Goal: Use online tool/utility: Use online tool/utility

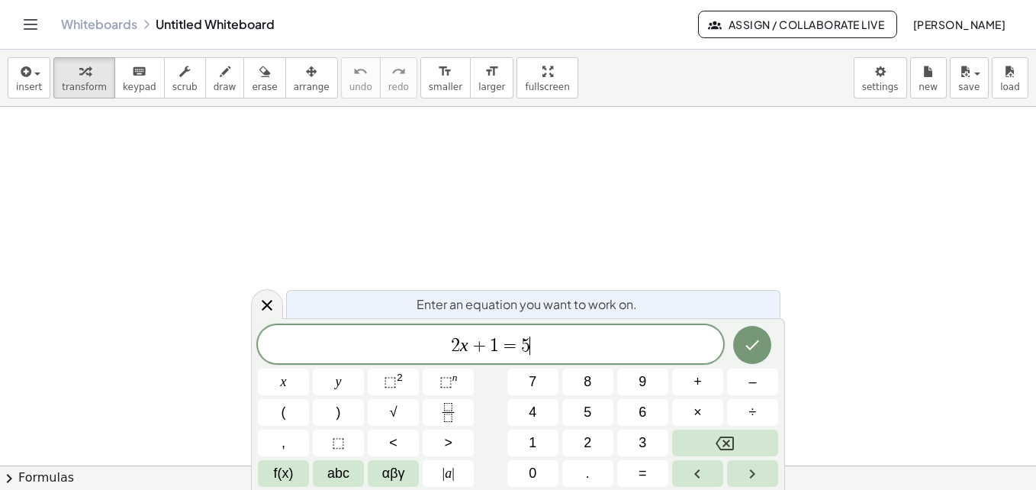
click at [580, 348] on span "2 x + 1 = 5 ​" at bounding box center [490, 345] width 465 height 21
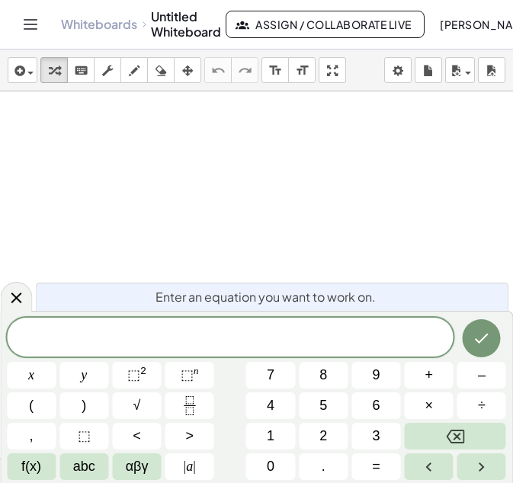
click at [207, 332] on span at bounding box center [230, 338] width 447 height 23
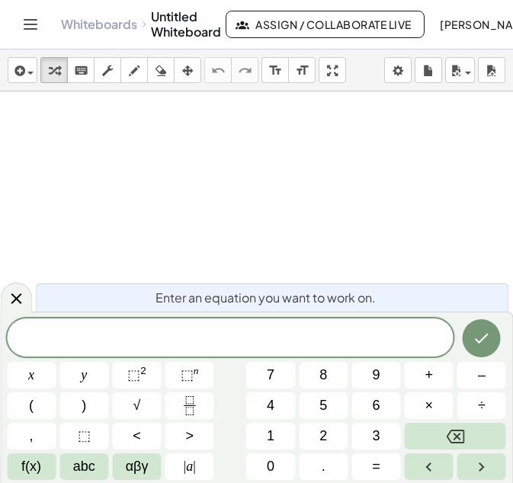
click at [201, 333] on span "​" at bounding box center [230, 339] width 447 height 21
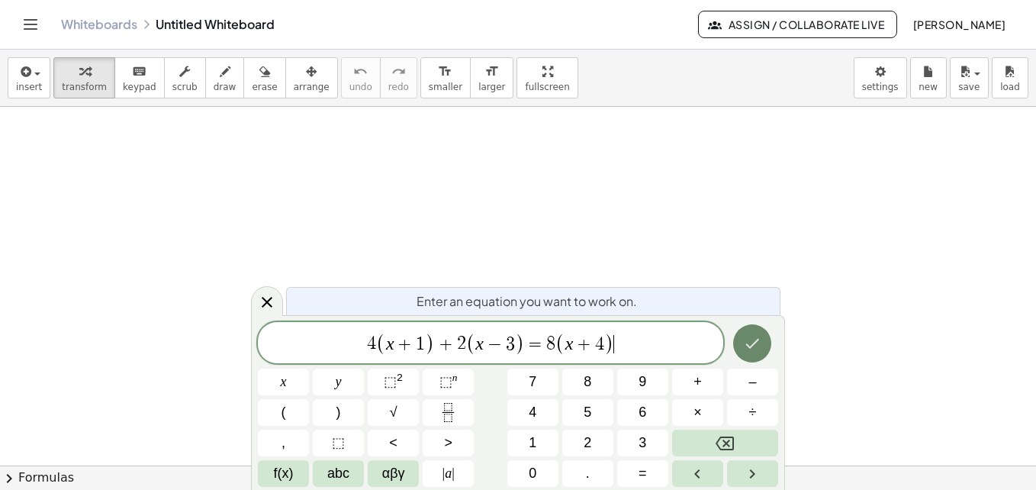
click at [750, 339] on icon "Done" at bounding box center [752, 343] width 18 height 18
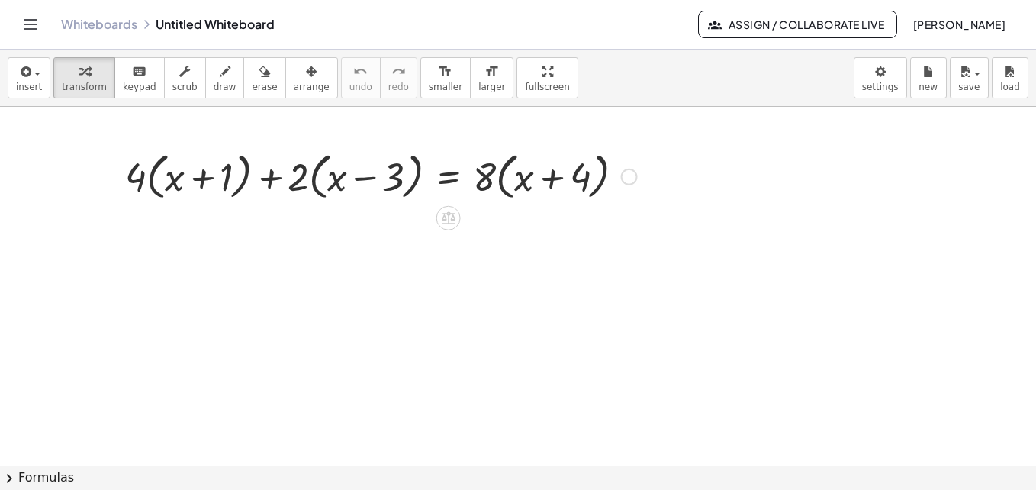
click at [627, 175] on div at bounding box center [629, 177] width 17 height 17
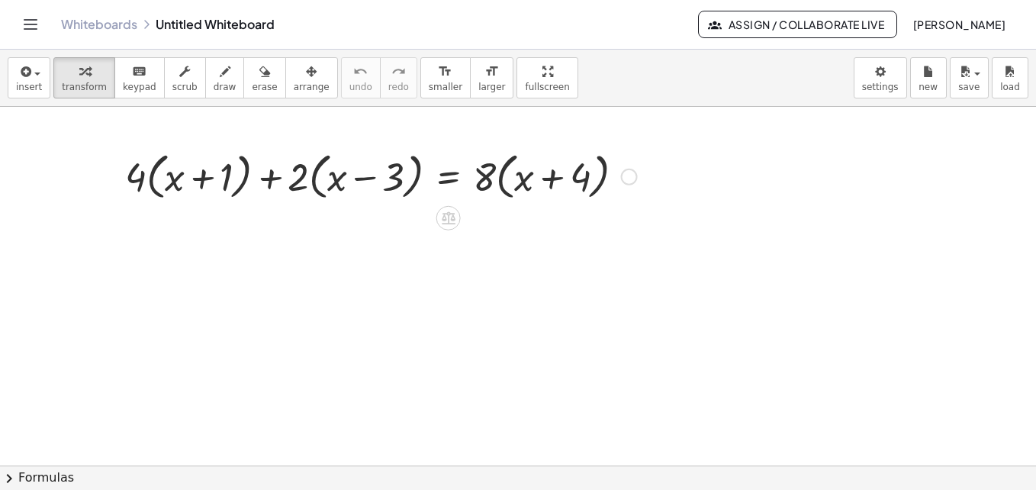
click at [144, 176] on div at bounding box center [380, 175] width 527 height 58
click at [137, 183] on div at bounding box center [380, 175] width 527 height 58
click at [149, 176] on div at bounding box center [380, 175] width 527 height 58
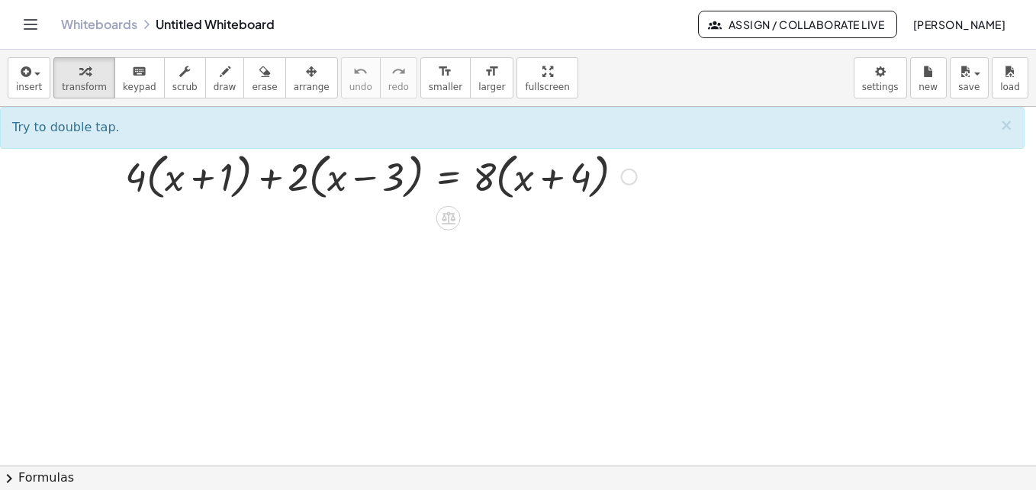
click at [161, 182] on div at bounding box center [380, 175] width 527 height 58
click at [133, 182] on div at bounding box center [380, 175] width 527 height 58
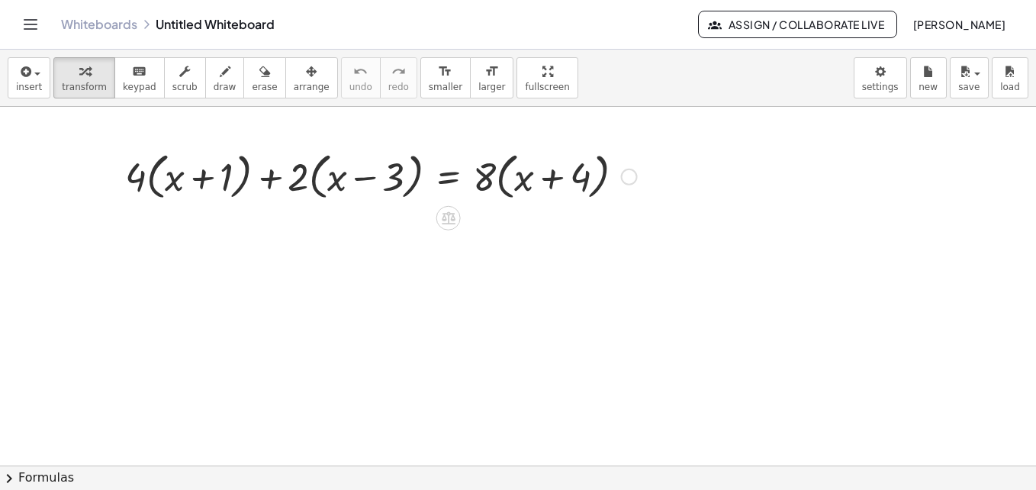
click at [147, 187] on div at bounding box center [380, 175] width 527 height 58
click at [154, 172] on div at bounding box center [384, 175] width 519 height 58
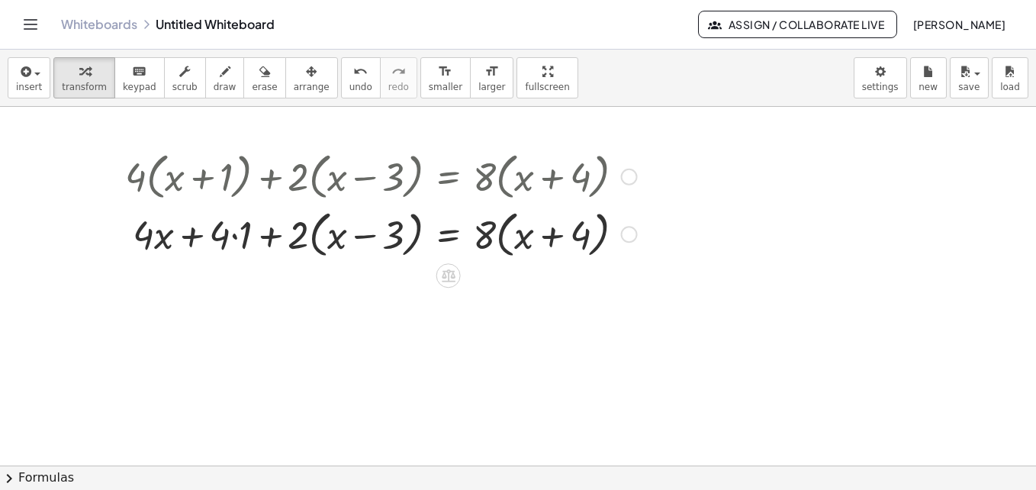
click at [304, 238] on div at bounding box center [380, 233] width 527 height 58
click at [311, 239] on div at bounding box center [380, 233] width 527 height 58
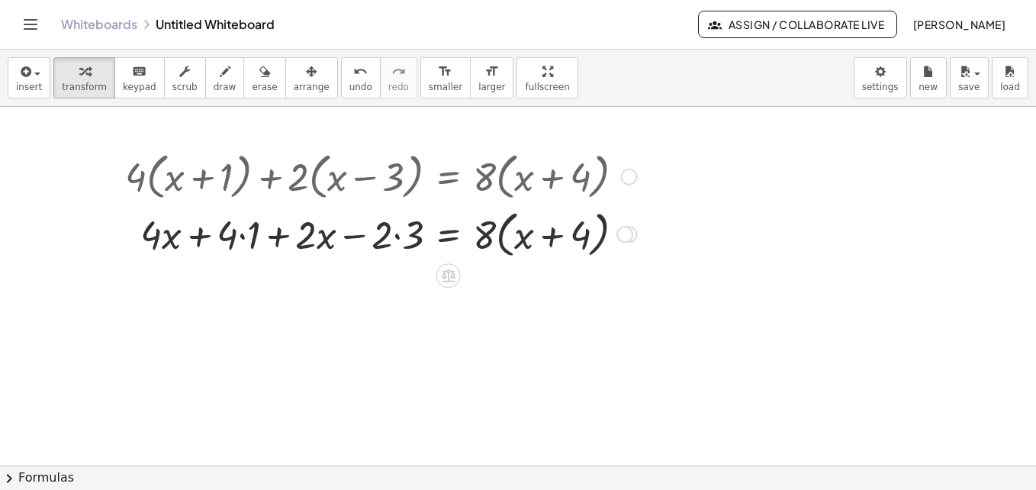
click at [487, 235] on div at bounding box center [380, 233] width 527 height 58
click at [500, 226] on div at bounding box center [380, 233] width 527 height 58
click at [241, 234] on div at bounding box center [380, 233] width 527 height 52
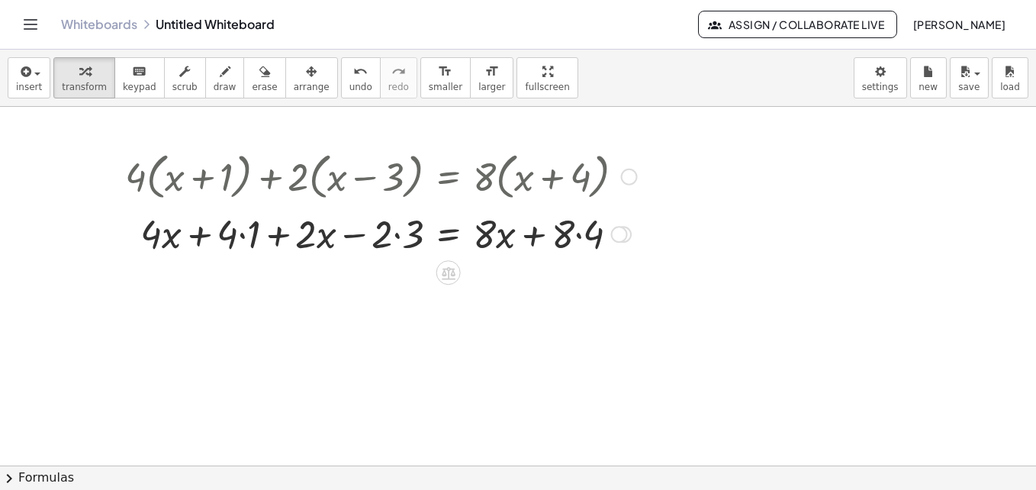
click at [241, 234] on div at bounding box center [380, 233] width 527 height 52
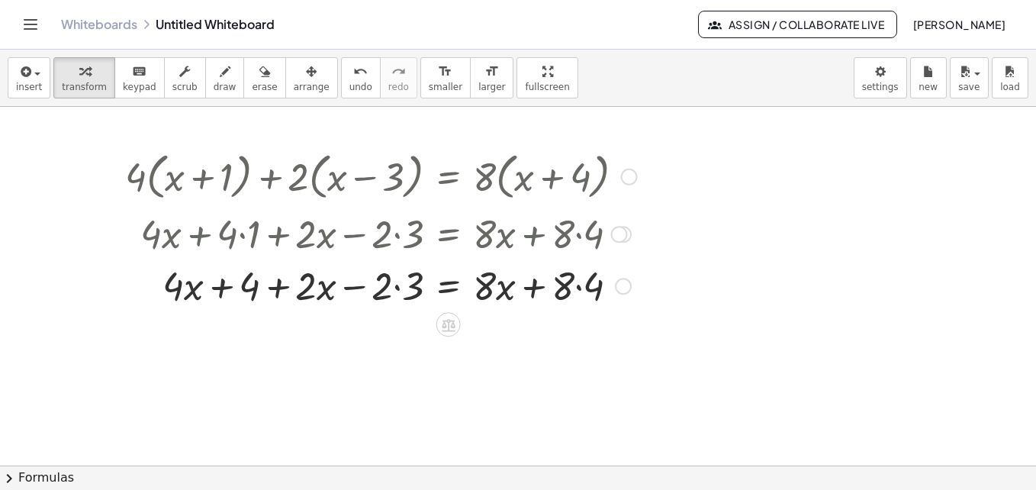
click at [403, 286] on div at bounding box center [380, 285] width 527 height 52
click at [580, 280] on div at bounding box center [380, 285] width 527 height 52
click at [580, 279] on div at bounding box center [380, 285] width 527 height 52
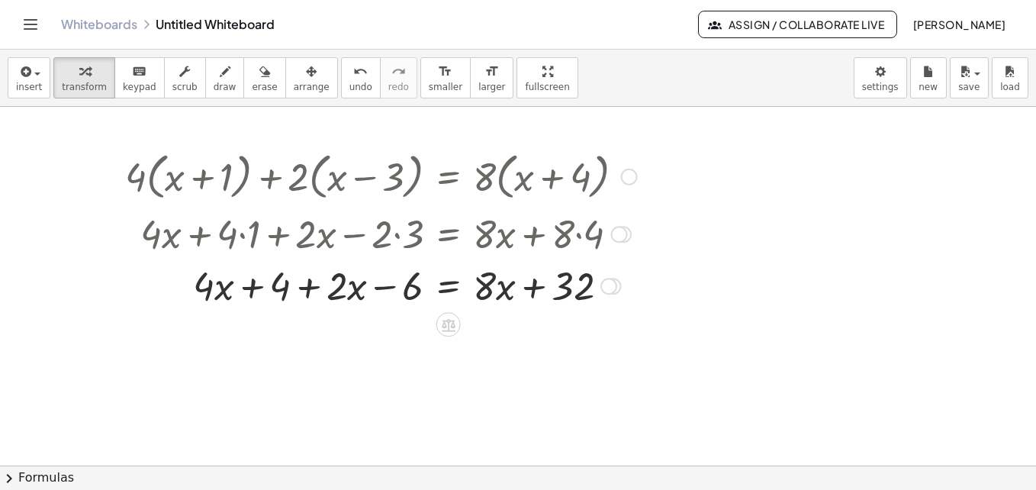
click at [352, 293] on div at bounding box center [380, 285] width 527 height 52
click at [355, 285] on div at bounding box center [380, 285] width 527 height 52
click at [355, 284] on div at bounding box center [380, 285] width 527 height 52
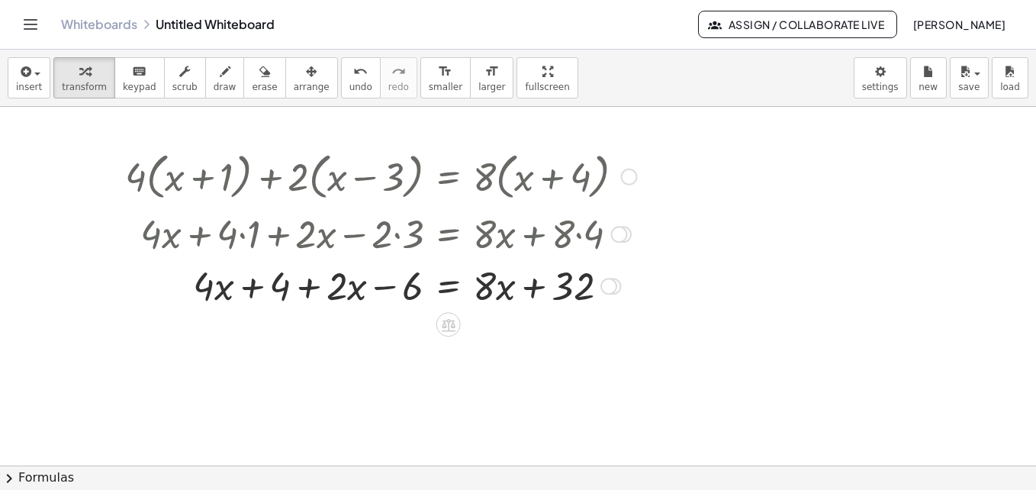
click at [352, 288] on div at bounding box center [380, 285] width 527 height 52
click at [221, 295] on div at bounding box center [380, 285] width 527 height 52
click at [288, 287] on div at bounding box center [380, 285] width 527 height 52
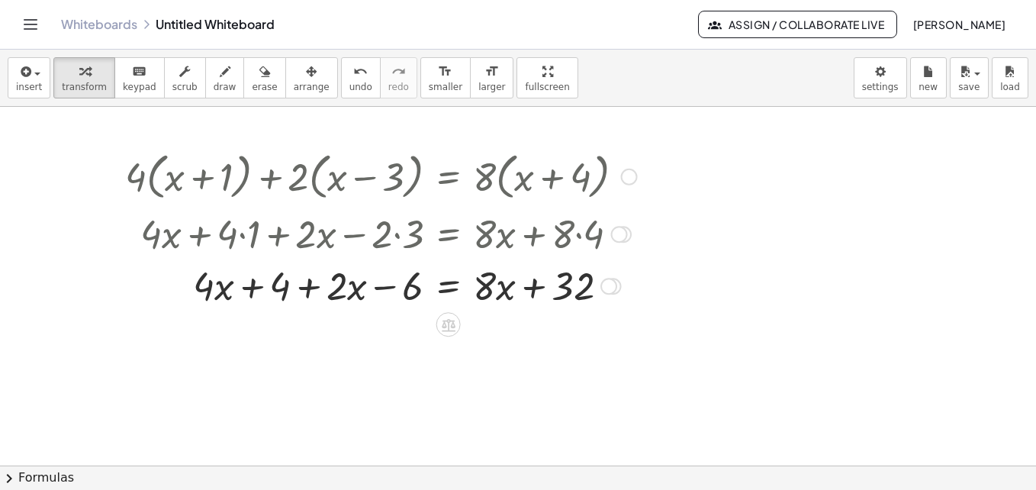
click at [290, 286] on div at bounding box center [380, 285] width 527 height 52
click at [249, 287] on div at bounding box center [380, 285] width 527 height 52
click at [306, 290] on div at bounding box center [380, 285] width 527 height 52
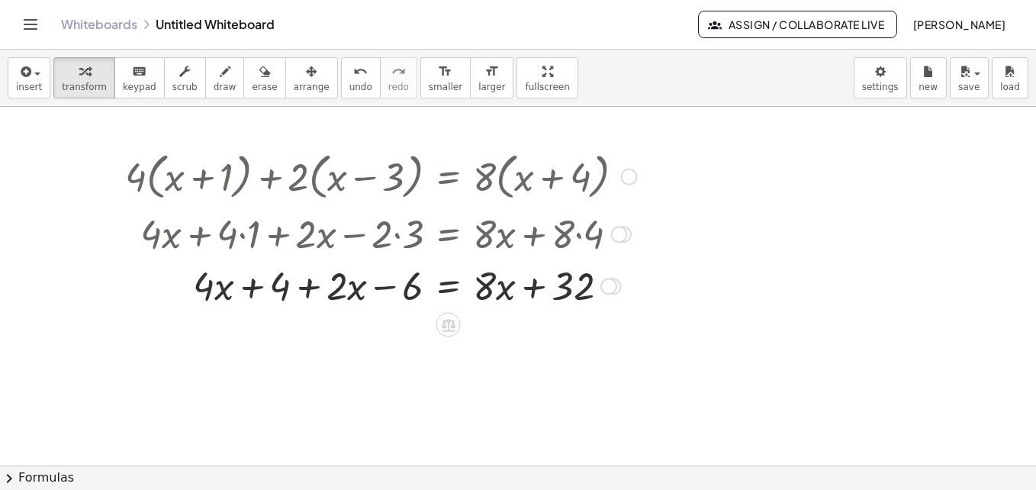
click at [380, 284] on div at bounding box center [380, 285] width 527 height 52
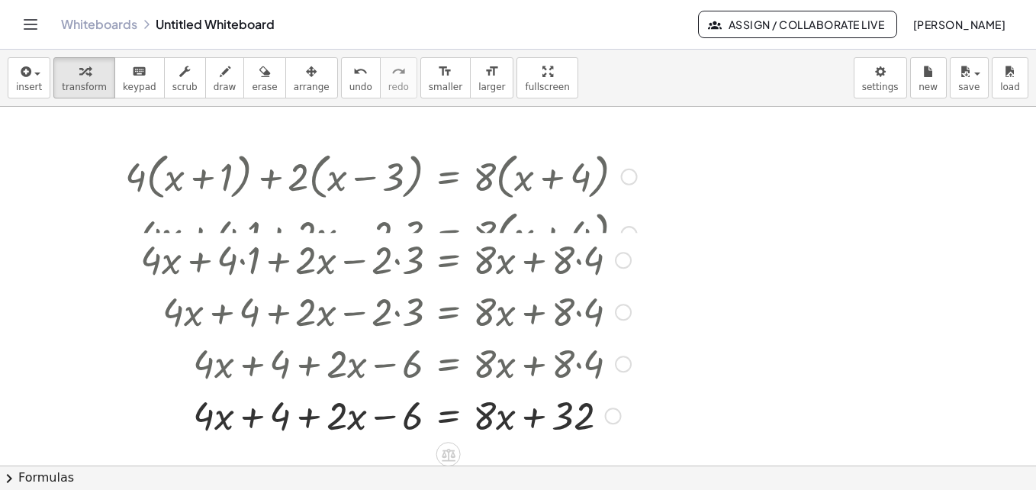
drag, startPoint x: 615, startPoint y: 282, endPoint x: 626, endPoint y: 417, distance: 135.4
click at [448, 416] on div "+ x + x − = x · 4 · + 4 · 2 · + · 8 · + 6 32 Fix a mistake Transform line Copy …" at bounding box center [448, 416] width 0 height 0
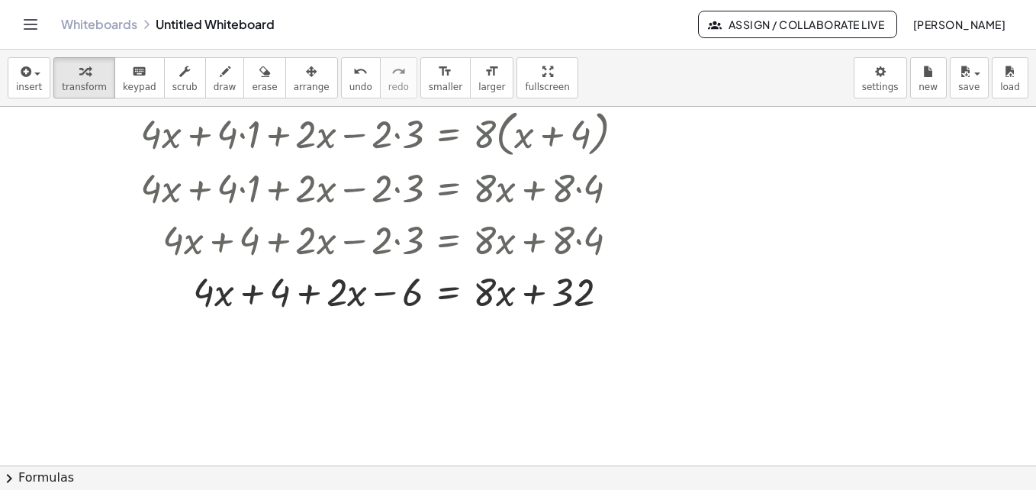
scroll to position [76, 0]
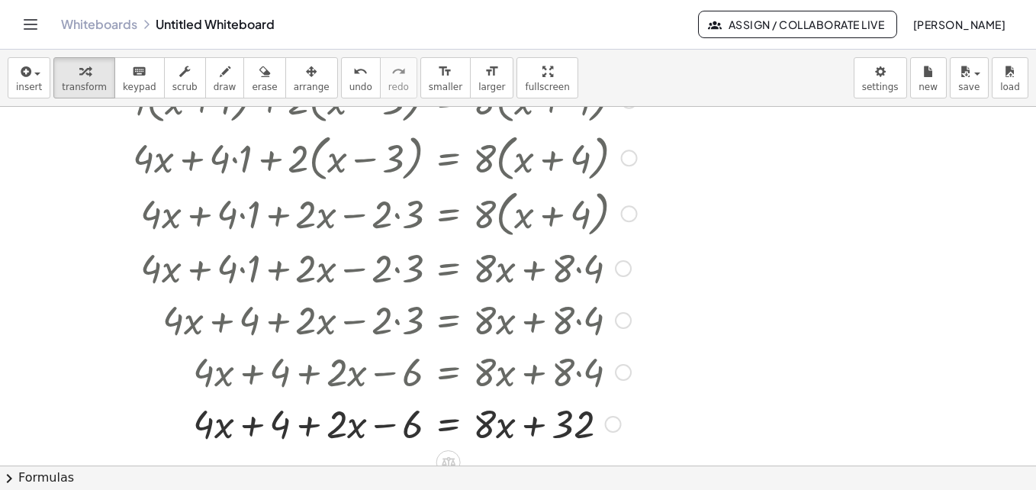
drag, startPoint x: 608, startPoint y: 311, endPoint x: 678, endPoint y: 316, distance: 70.4
click at [448, 424] on div "+ x + x − = x · 4 · + 4 · 2 · + · 8 · + 6 32 Fix a mistake Transform line Copy …" at bounding box center [448, 424] width 0 height 0
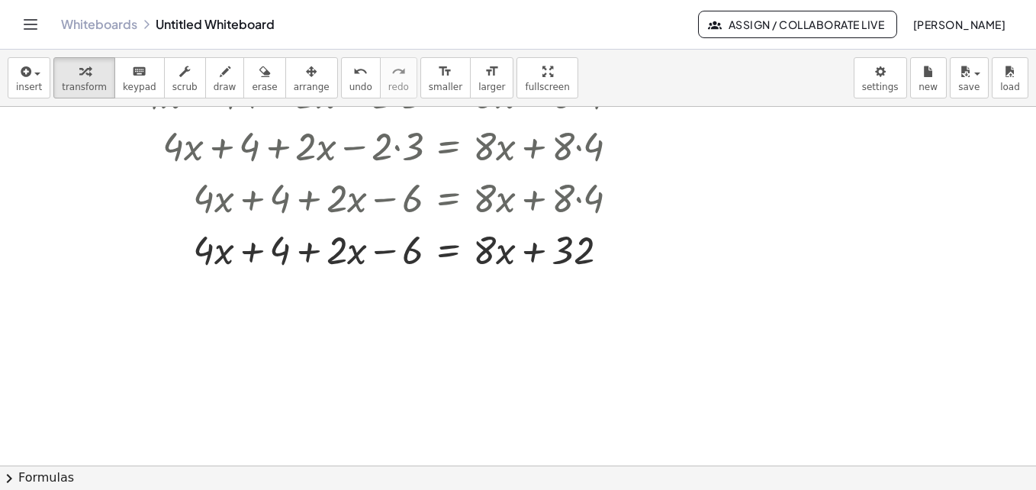
scroll to position [229, 0]
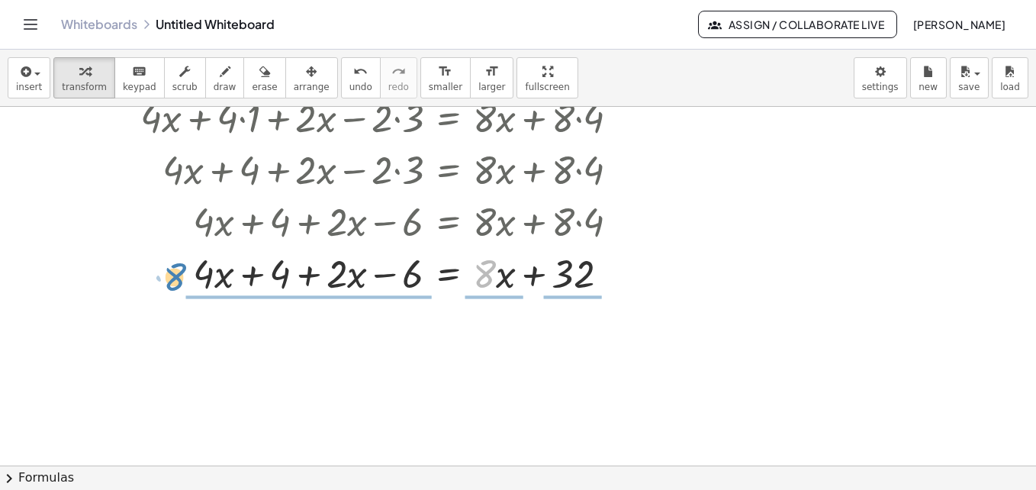
drag, startPoint x: 495, startPoint y: 275, endPoint x: 185, endPoint y: 278, distance: 309.6
click at [185, 278] on div at bounding box center [380, 272] width 527 height 52
click at [508, 276] on div at bounding box center [356, 272] width 568 height 52
click at [490, 275] on div at bounding box center [356, 272] width 568 height 52
drag, startPoint x: 485, startPoint y: 290, endPoint x: 498, endPoint y: 296, distance: 14.3
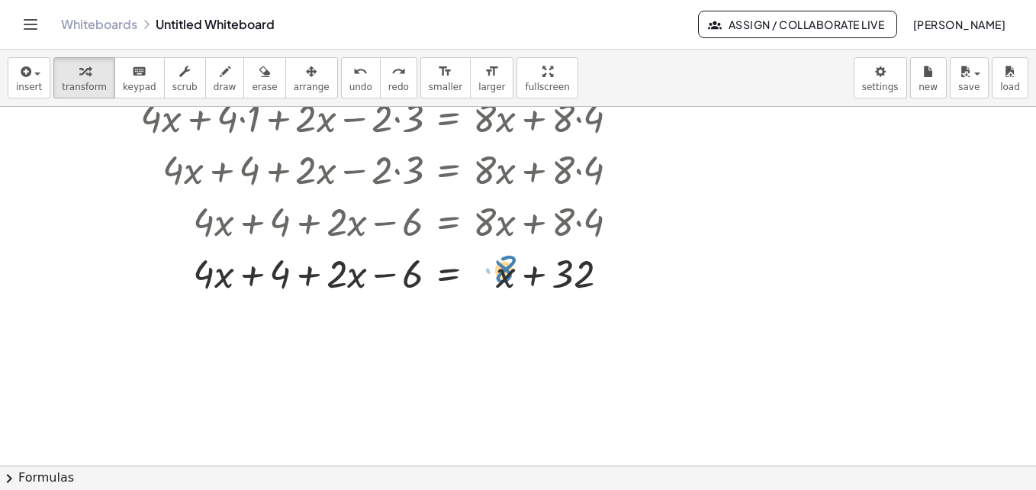
click at [503, 286] on div at bounding box center [356, 272] width 568 height 52
drag, startPoint x: 506, startPoint y: 279, endPoint x: 137, endPoint y: 304, distance: 369.2
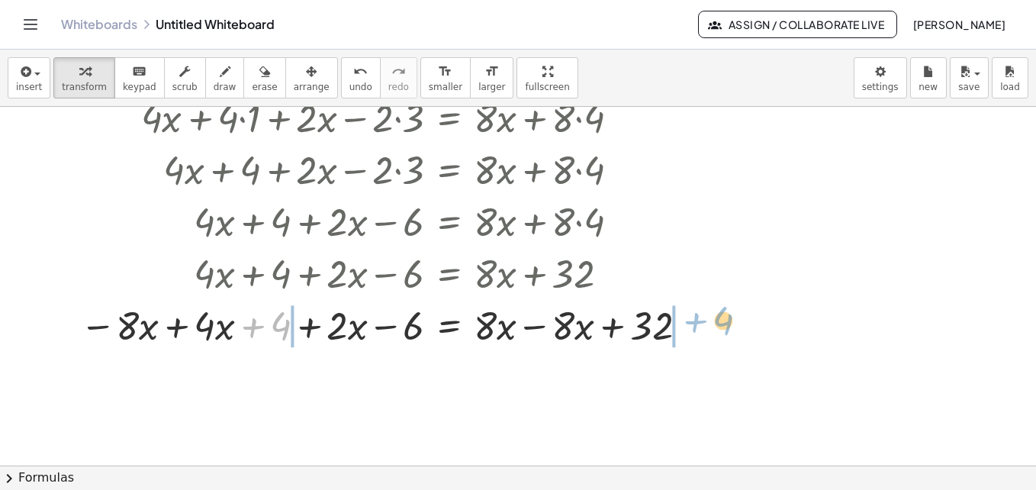
drag, startPoint x: 285, startPoint y: 319, endPoint x: 729, endPoint y: 313, distance: 443.9
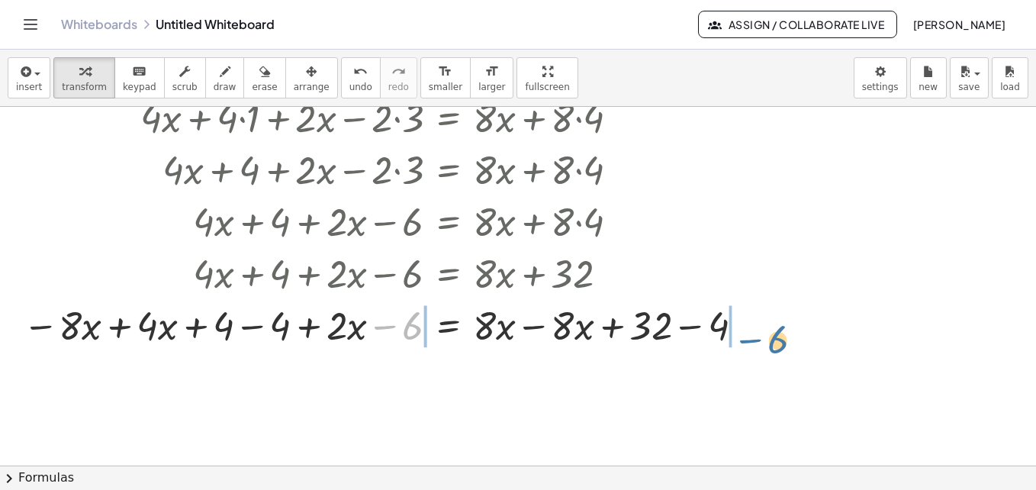
drag, startPoint x: 416, startPoint y: 320, endPoint x: 814, endPoint y: 326, distance: 398.1
drag, startPoint x: 406, startPoint y: 325, endPoint x: 761, endPoint y: 326, distance: 354.6
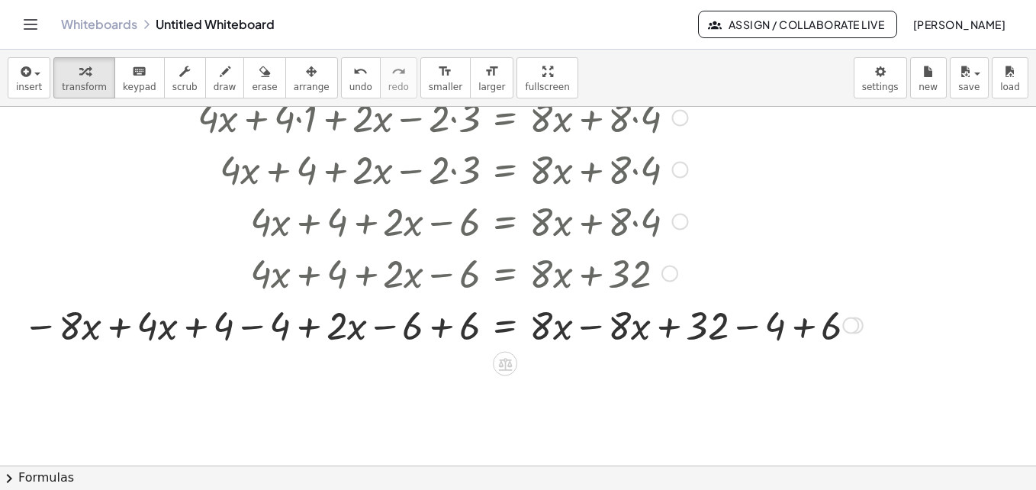
click at [443, 328] on div at bounding box center [442, 324] width 855 height 52
click at [443, 328] on div at bounding box center [499, 324] width 741 height 52
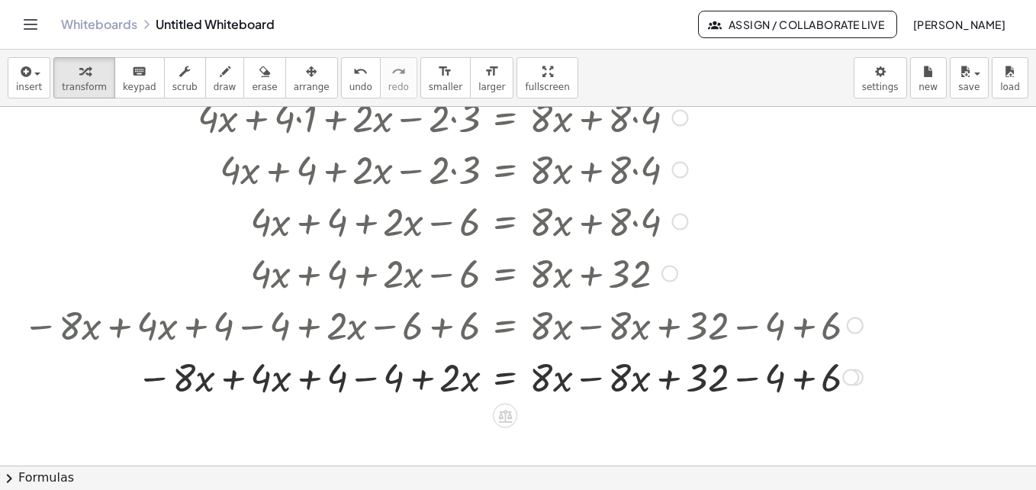
click at [371, 379] on div at bounding box center [442, 376] width 855 height 52
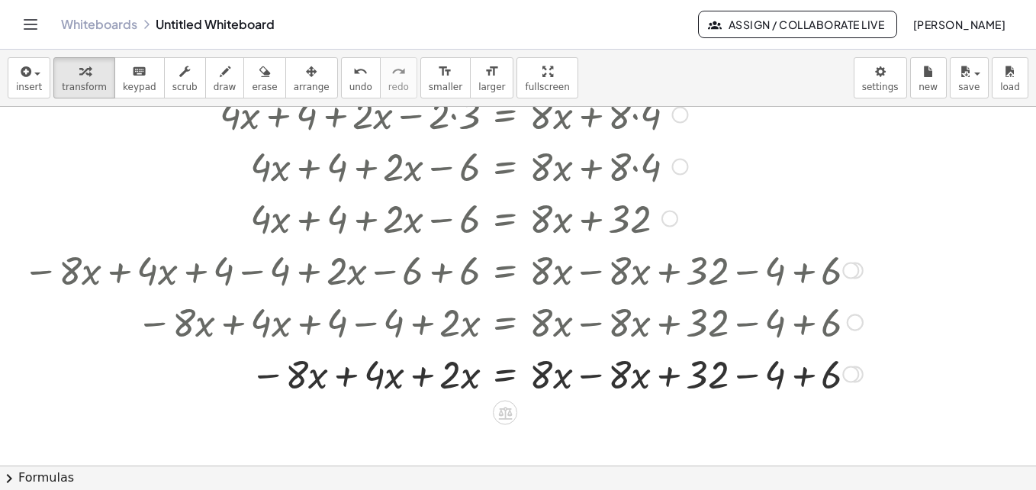
scroll to position [358, 0]
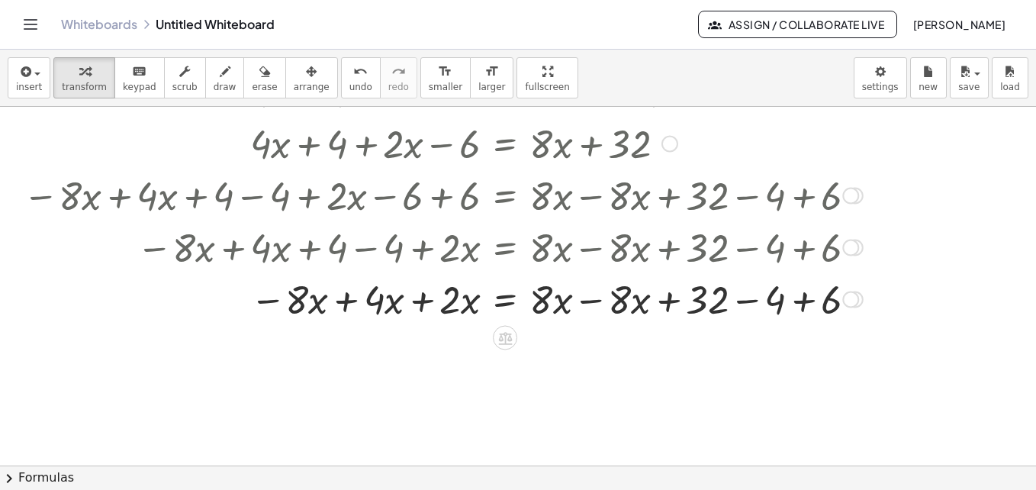
click at [585, 297] on div at bounding box center [442, 298] width 855 height 52
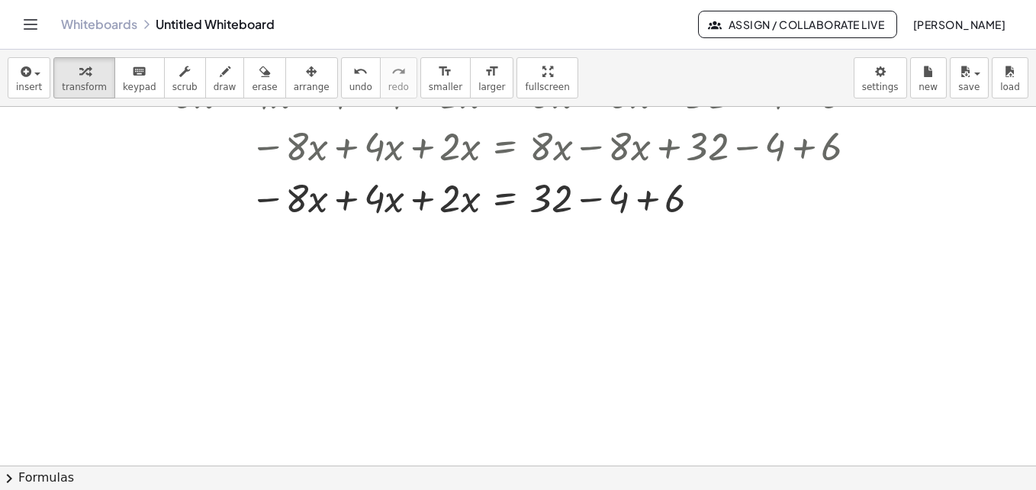
scroll to position [511, 0]
click at [349, 198] on div at bounding box center [442, 198] width 855 height 52
click at [352, 196] on div at bounding box center [442, 198] width 855 height 52
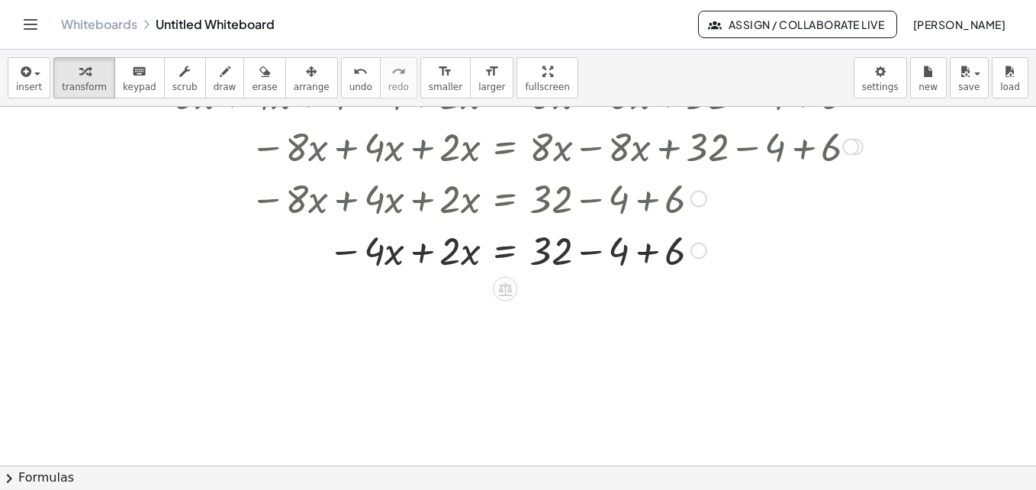
click at [426, 247] on div at bounding box center [442, 249] width 855 height 52
click at [596, 251] on div at bounding box center [442, 249] width 855 height 52
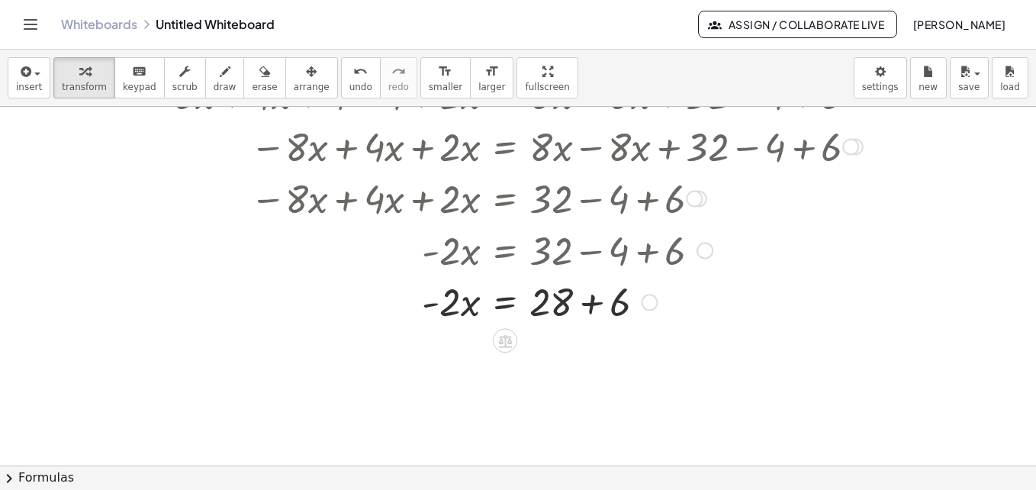
drag, startPoint x: 600, startPoint y: 257, endPoint x: 604, endPoint y: 330, distance: 73.3
click at [599, 257] on div at bounding box center [470, 249] width 910 height 52
click at [590, 311] on div at bounding box center [442, 301] width 855 height 52
click at [449, 312] on div at bounding box center [442, 301] width 855 height 52
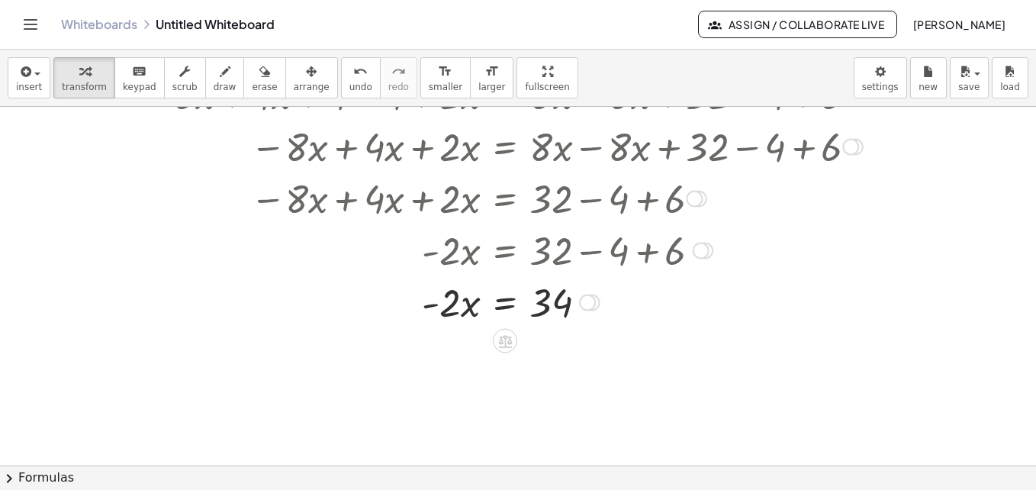
click at [449, 311] on div at bounding box center [442, 301] width 855 height 52
click at [466, 304] on div at bounding box center [442, 301] width 855 height 52
drag, startPoint x: 448, startPoint y: 309, endPoint x: 612, endPoint y: 307, distance: 164.0
click at [612, 307] on div at bounding box center [442, 301] width 855 height 52
drag, startPoint x: 453, startPoint y: 308, endPoint x: 585, endPoint y: 343, distance: 136.5
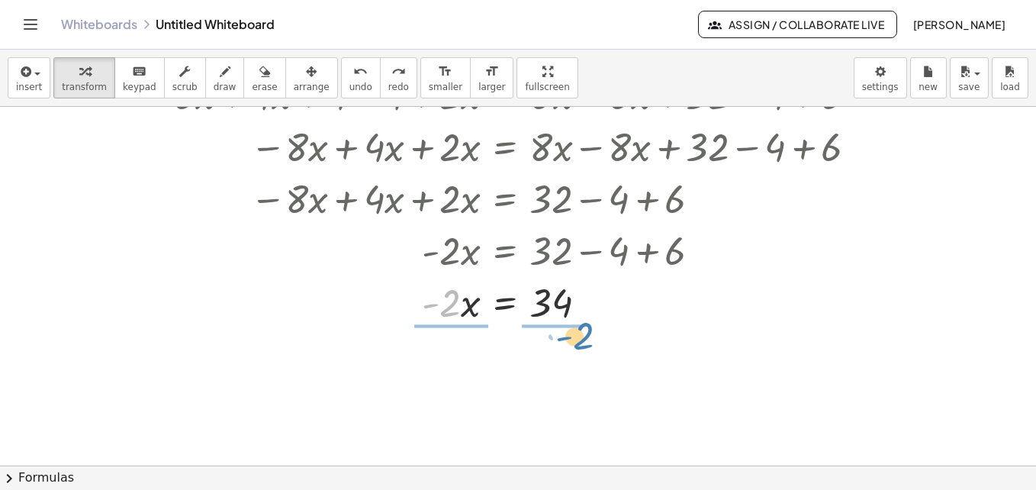
click at [585, 343] on div "+ · 4 · ( + x + 1 ) + · 2 · ( + x − 3 ) = · 8 · ( + x + 4 ) + · 4 · x + · 4 · 1…" at bounding box center [518, 133] width 1036 height 1075
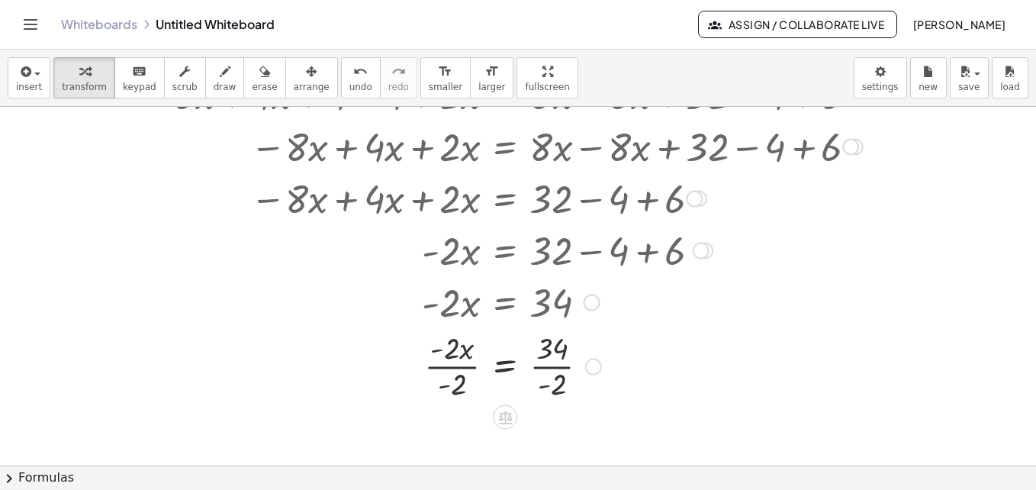
scroll to position [587, 0]
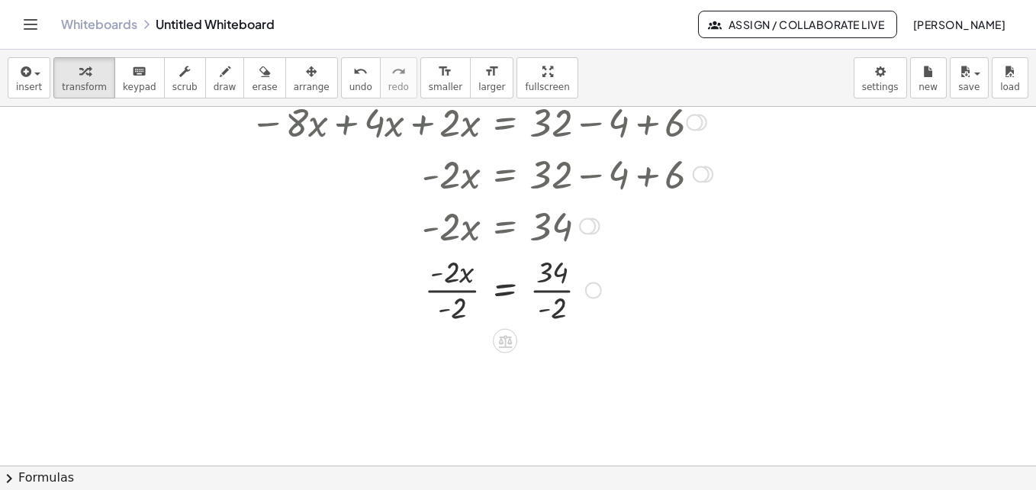
click at [461, 291] on div at bounding box center [442, 288] width 855 height 76
drag, startPoint x: 461, startPoint y: 291, endPoint x: 469, endPoint y: 296, distance: 9.6
click at [461, 291] on div at bounding box center [442, 288] width 855 height 76
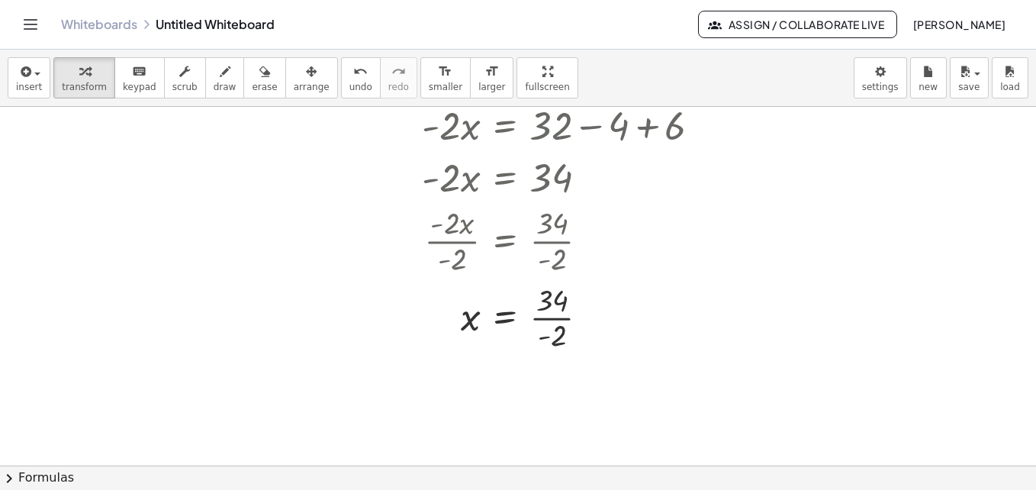
scroll to position [663, 0]
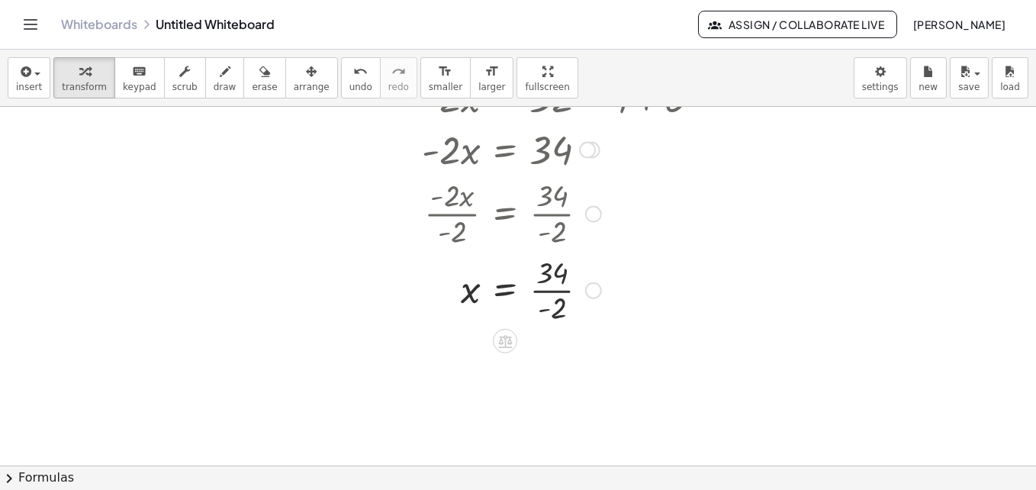
click at [546, 284] on div at bounding box center [442, 289] width 855 height 76
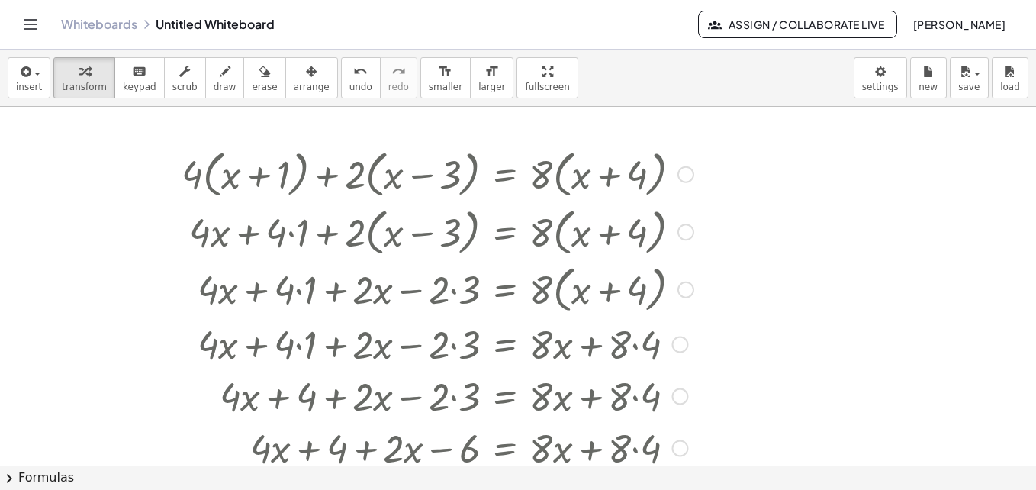
scroll to position [0, 0]
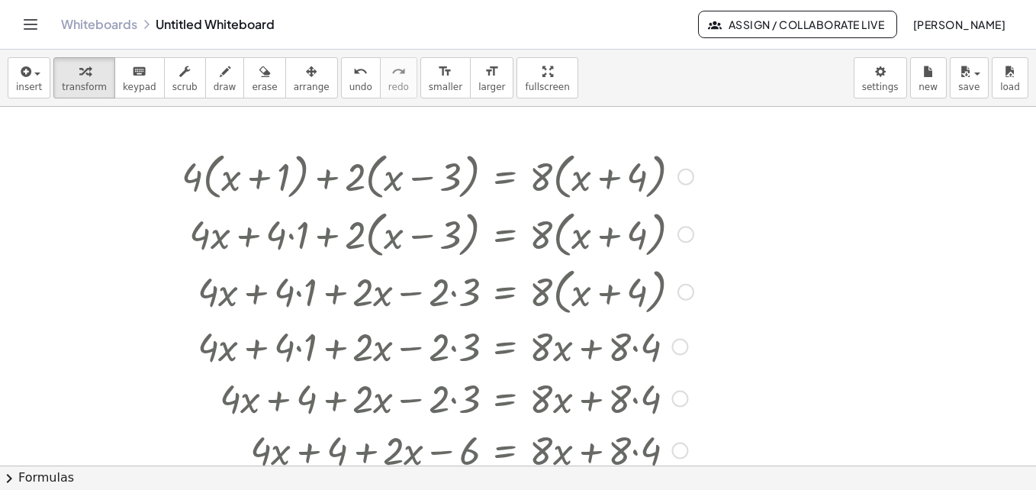
click at [505, 234] on div "+ · 4 · x + · 4 · 1 + · 2 · ( + x − 3 ) = · 8 · ( + x + 4 )" at bounding box center [505, 234] width 0 height 0
click at [689, 230] on div at bounding box center [685, 234] width 17 height 17
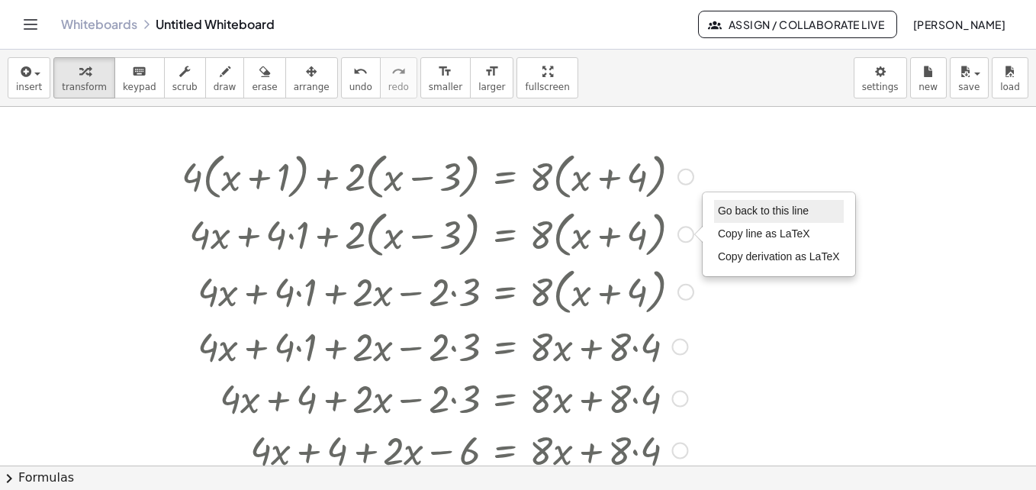
click at [750, 209] on span "Go back to this line" at bounding box center [763, 210] width 91 height 12
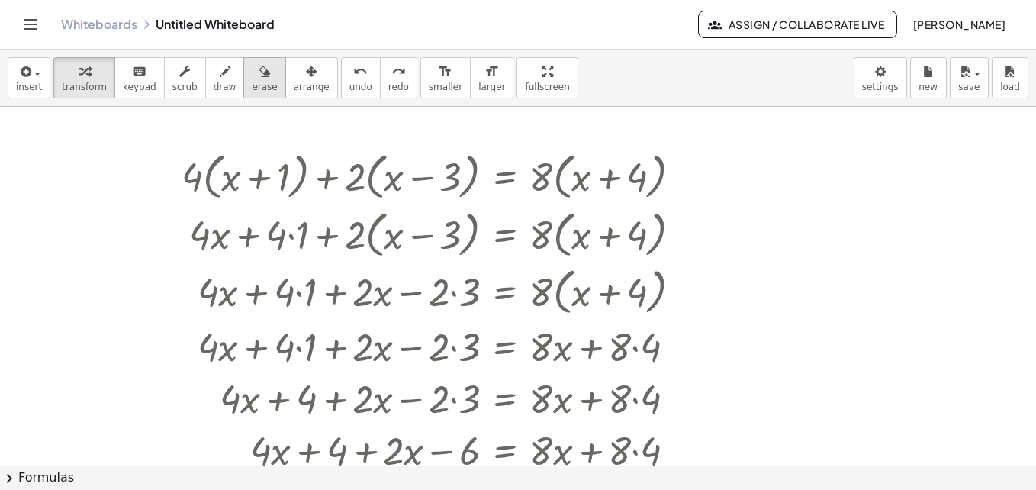
click at [243, 96] on button "erase" at bounding box center [264, 77] width 42 height 41
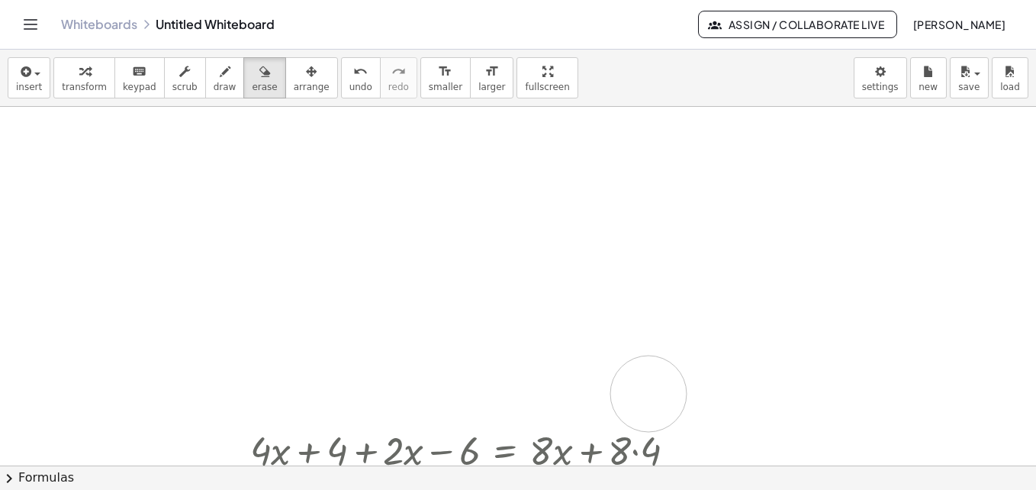
drag, startPoint x: 316, startPoint y: 155, endPoint x: 705, endPoint y: 386, distance: 452.4
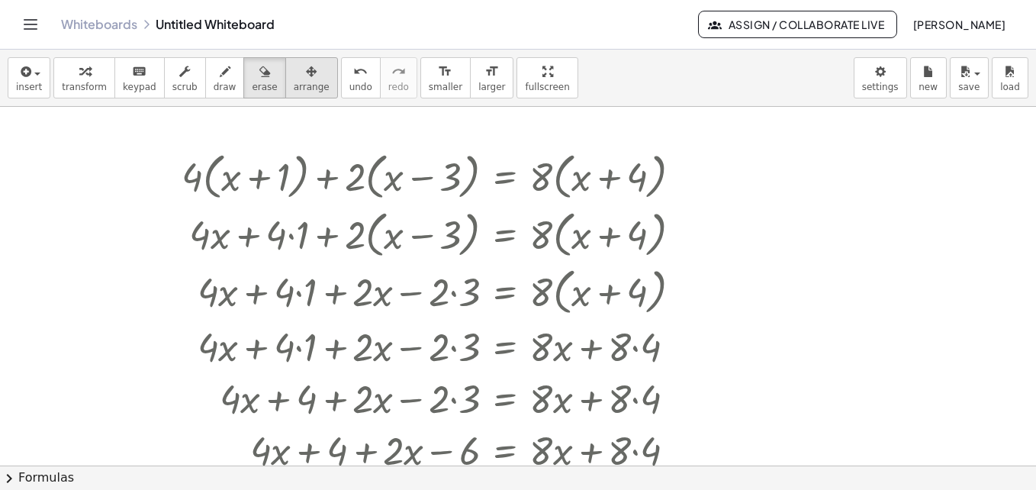
click at [306, 71] on icon "button" at bounding box center [311, 72] width 11 height 18
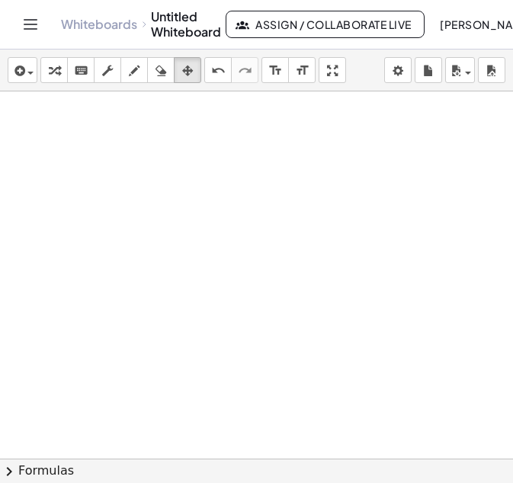
click at [34, 77] on div "button" at bounding box center [22, 70] width 22 height 18
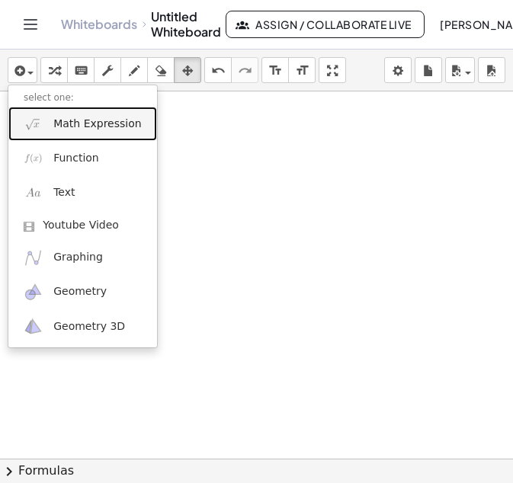
click at [114, 132] on link "Math Expression" at bounding box center [82, 124] width 149 height 34
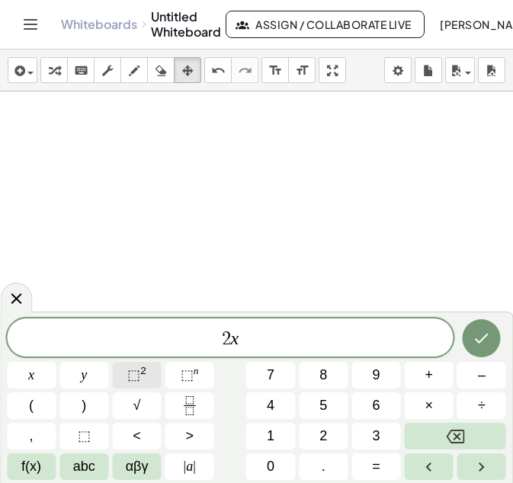
click at [141, 377] on span "⬚ 2" at bounding box center [136, 375] width 19 height 21
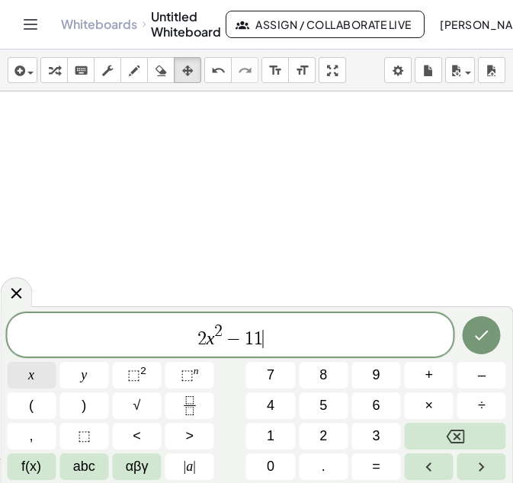
click at [41, 377] on button "x" at bounding box center [31, 375] width 49 height 27
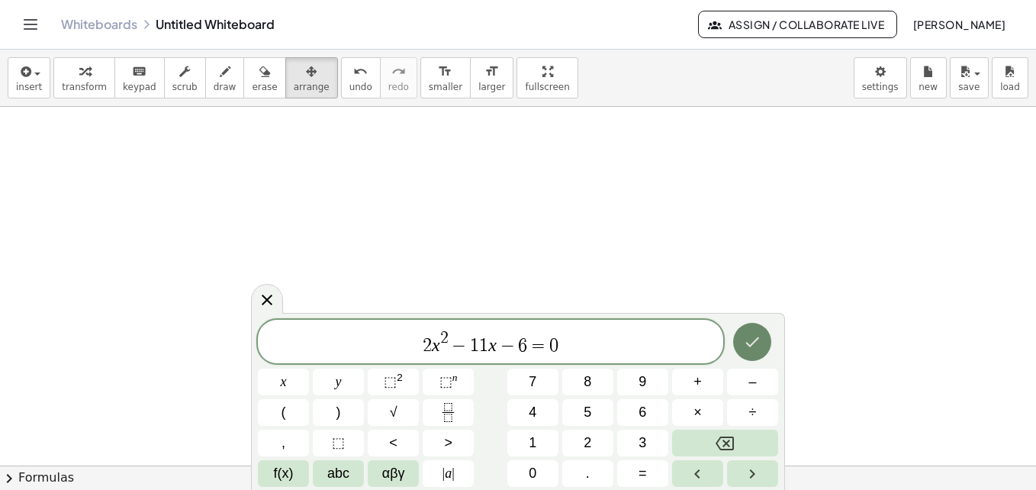
click at [749, 336] on icon "Done" at bounding box center [752, 342] width 18 height 18
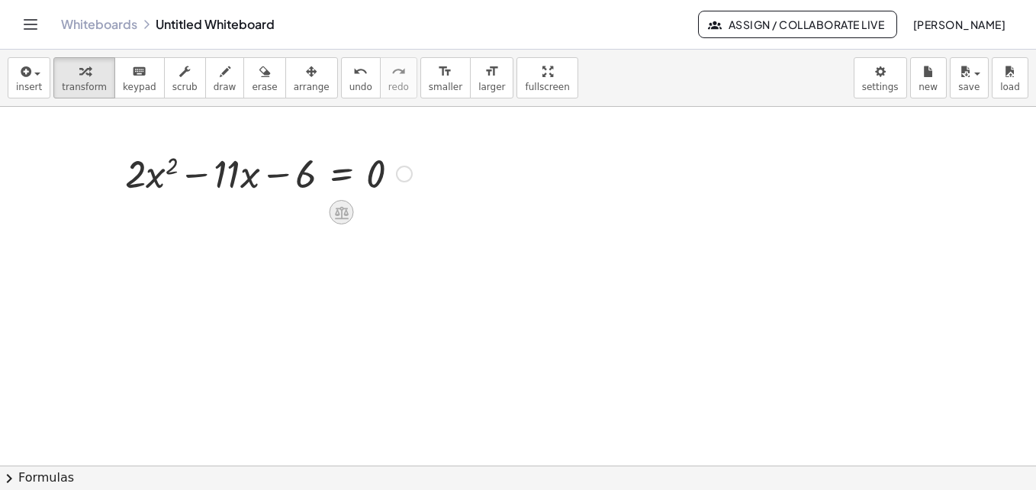
click at [342, 208] on icon at bounding box center [342, 212] width 14 height 13
click at [287, 220] on div "+" at bounding box center [280, 212] width 24 height 24
click at [407, 168] on div at bounding box center [404, 173] width 17 height 17
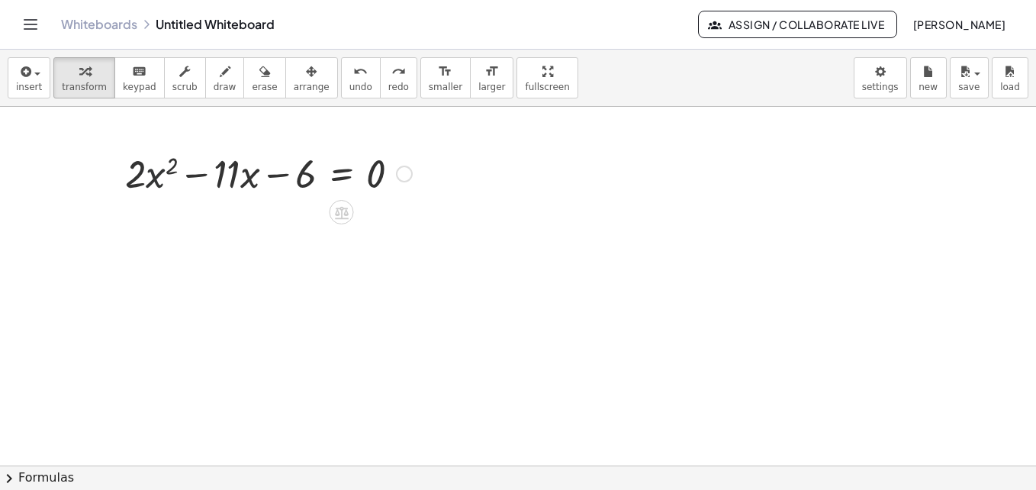
click at [157, 174] on div at bounding box center [268, 172] width 302 height 52
click at [138, 182] on div at bounding box center [268, 172] width 302 height 52
drag, startPoint x: 284, startPoint y: 174, endPoint x: 442, endPoint y: 173, distance: 157.1
drag, startPoint x: 303, startPoint y: 177, endPoint x: 417, endPoint y: 182, distance: 114.5
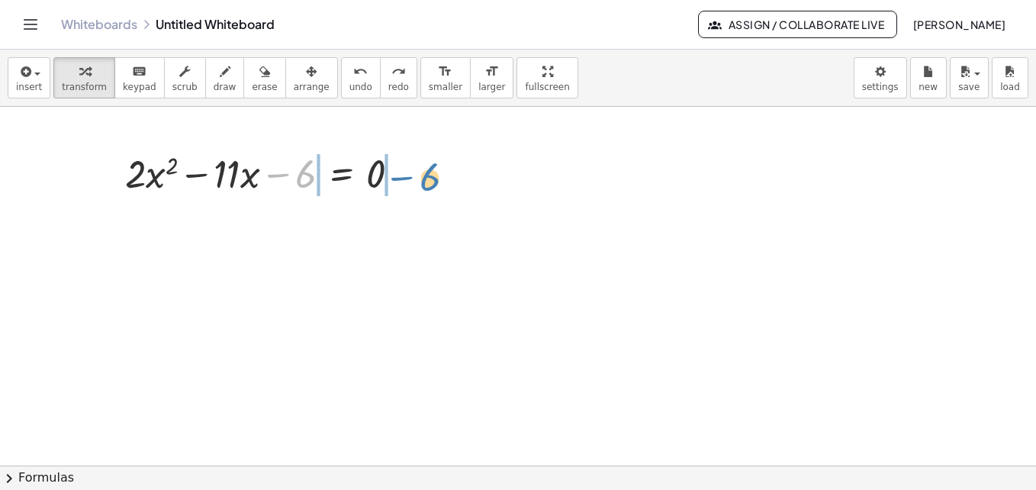
click at [417, 182] on div at bounding box center [268, 172] width 302 height 52
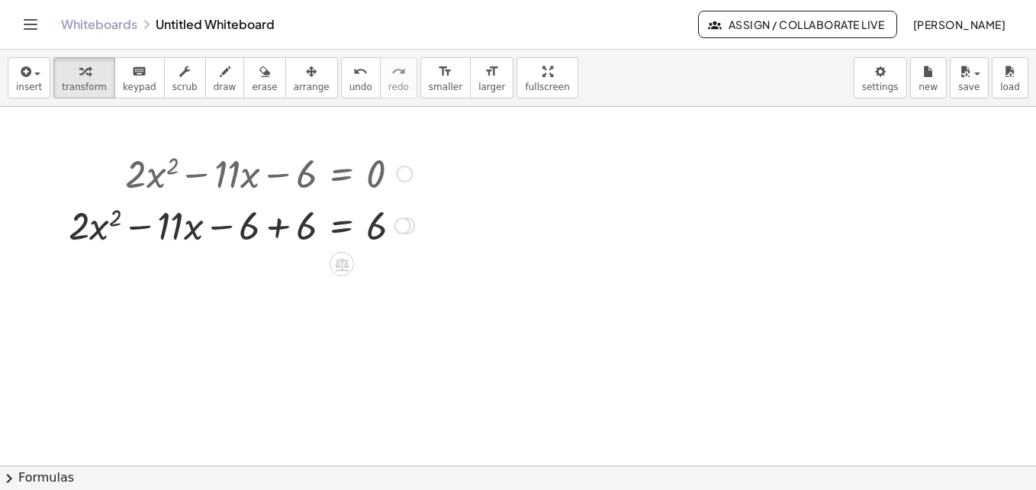
click at [280, 227] on div at bounding box center [241, 224] width 361 height 52
click at [281, 227] on div at bounding box center [269, 224] width 304 height 52
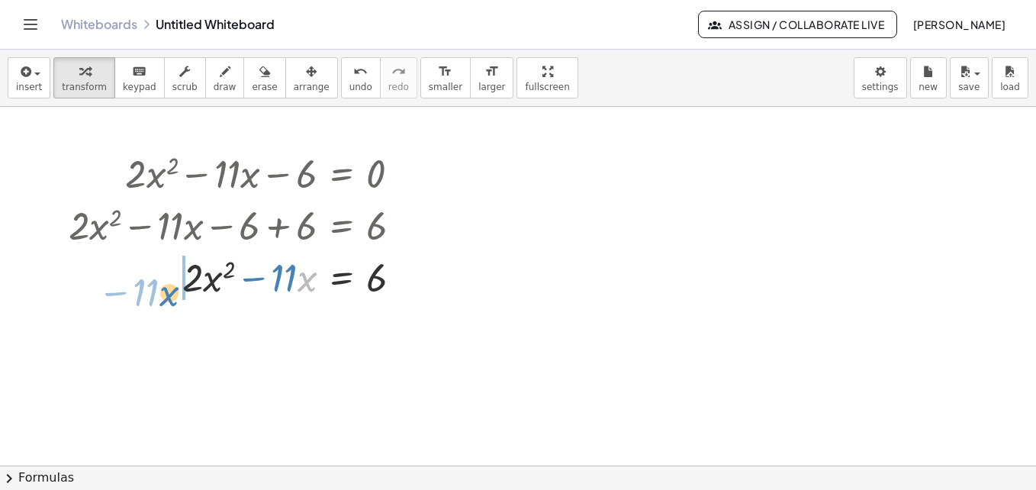
drag, startPoint x: 307, startPoint y: 284, endPoint x: 159, endPoint y: 299, distance: 148.7
click at [159, 299] on div at bounding box center [241, 276] width 361 height 52
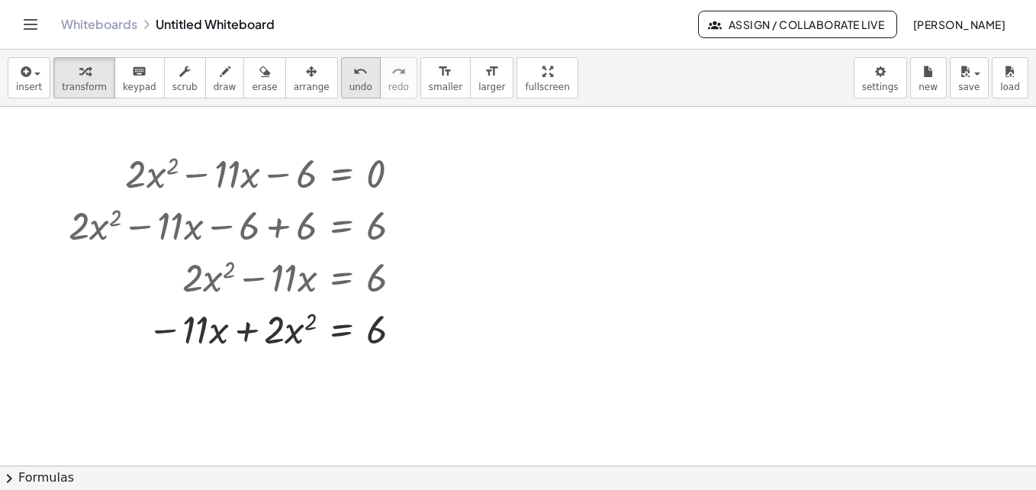
click at [349, 90] on span "undo" at bounding box center [360, 87] width 23 height 11
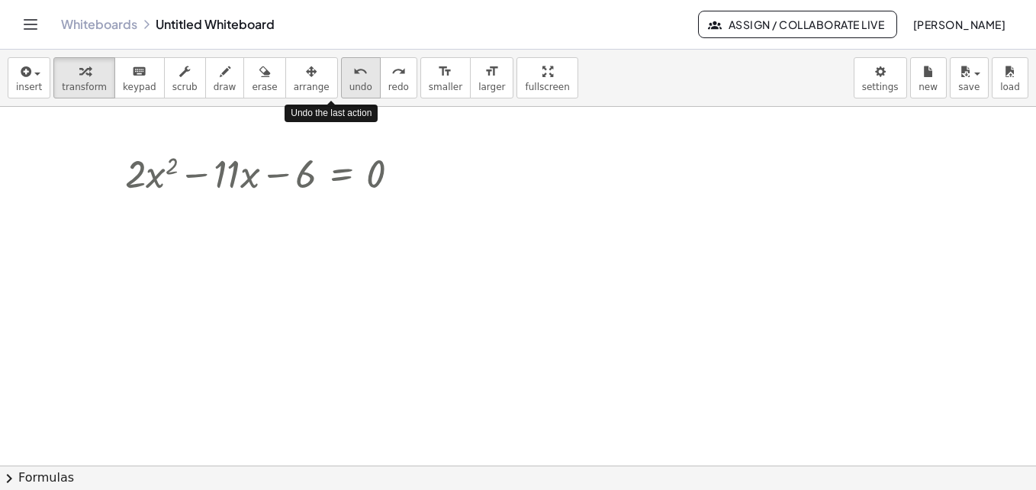
click at [349, 90] on span "undo" at bounding box center [360, 87] width 23 height 11
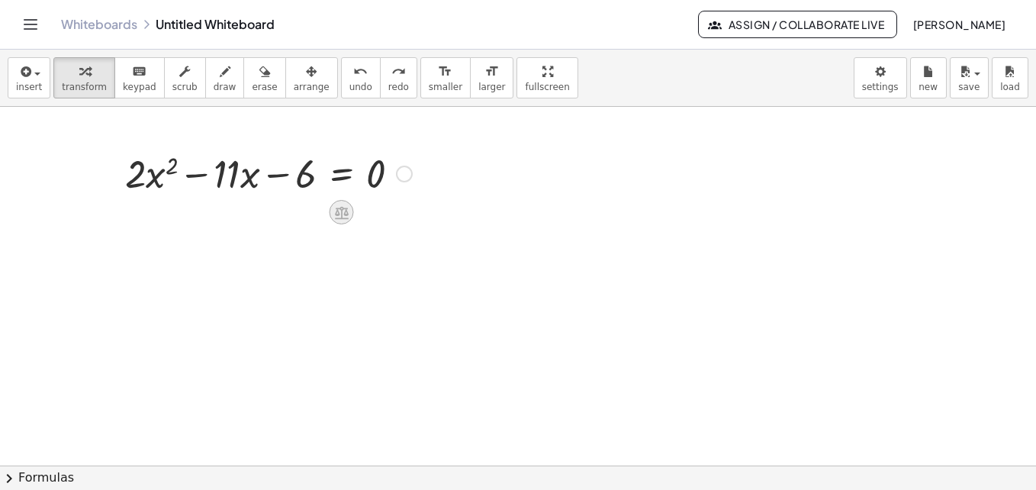
click at [335, 211] on icon at bounding box center [341, 212] width 16 height 16
click at [406, 211] on icon at bounding box center [403, 212] width 14 height 14
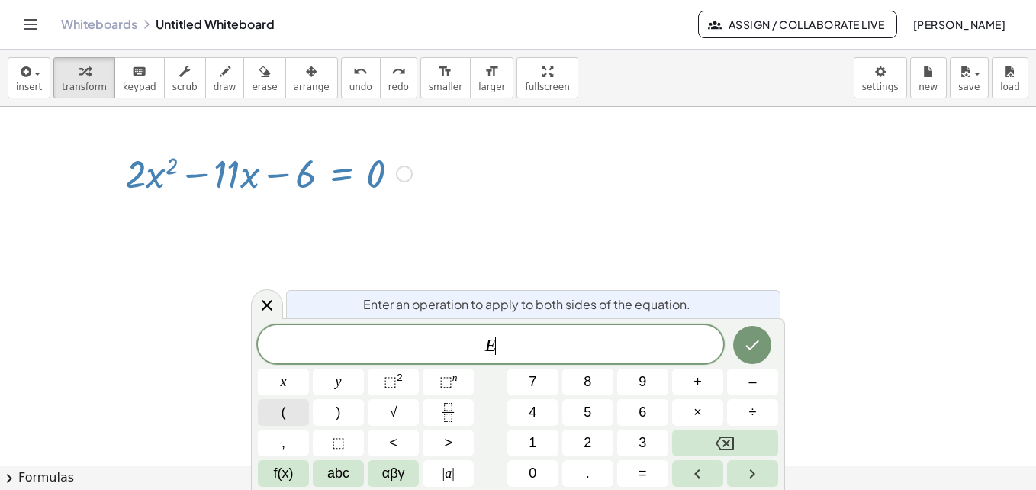
click at [294, 413] on button "(" at bounding box center [283, 412] width 51 height 27
click at [764, 341] on button "Done" at bounding box center [752, 343] width 38 height 38
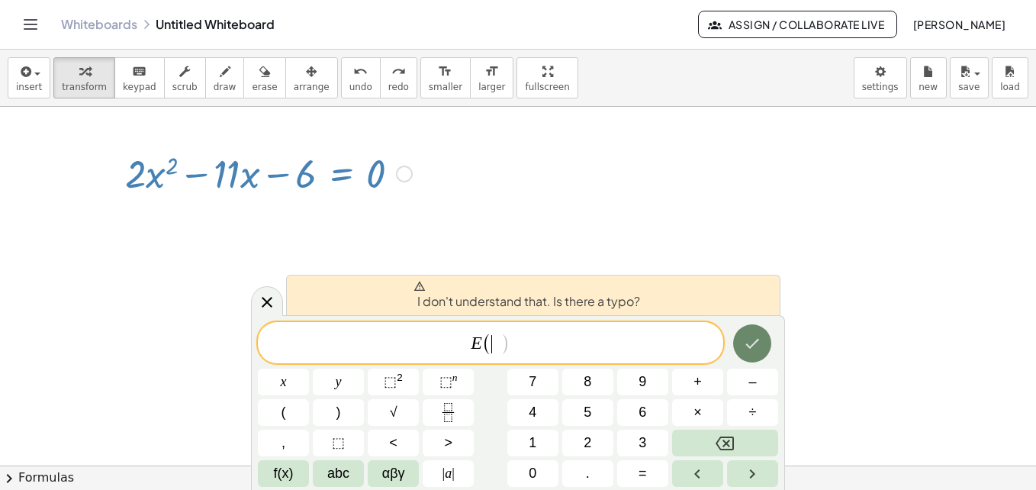
click at [764, 341] on button "Done" at bounding box center [752, 343] width 38 height 38
click at [268, 300] on icon at bounding box center [267, 302] width 18 height 18
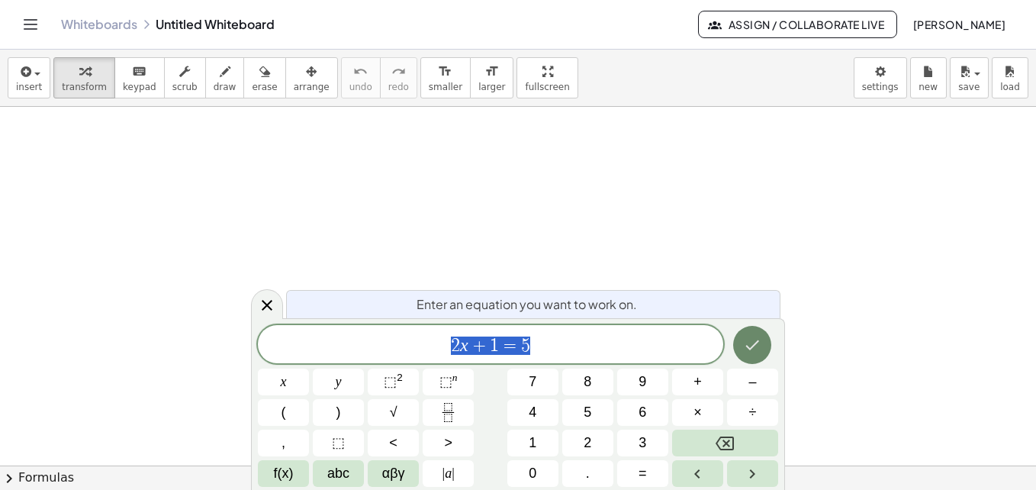
click at [749, 335] on button "Done" at bounding box center [752, 345] width 38 height 38
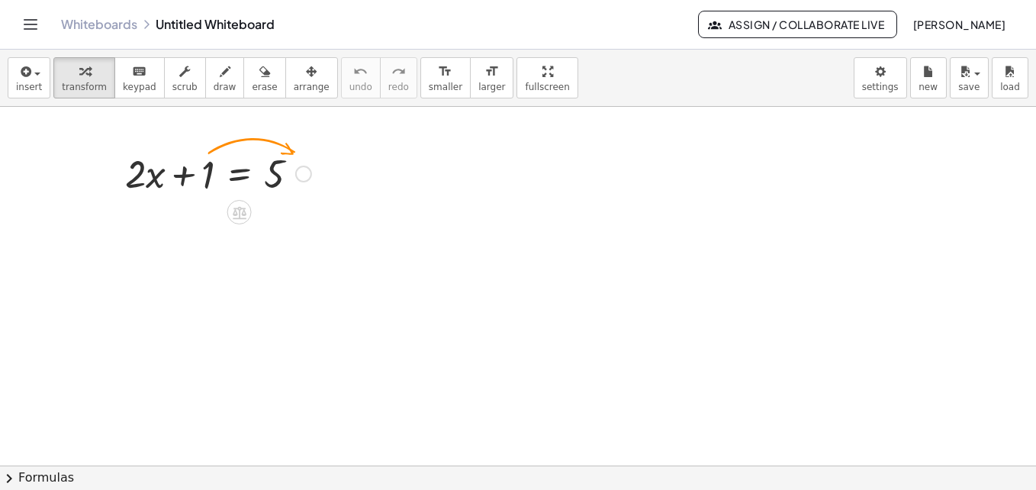
drag, startPoint x: 179, startPoint y: 177, endPoint x: 198, endPoint y: 187, distance: 20.8
click at [178, 177] on div at bounding box center [217, 172] width 201 height 52
drag, startPoint x: 273, startPoint y: 175, endPoint x: 212, endPoint y: 178, distance: 61.1
click at [212, 178] on div at bounding box center [217, 172] width 201 height 52
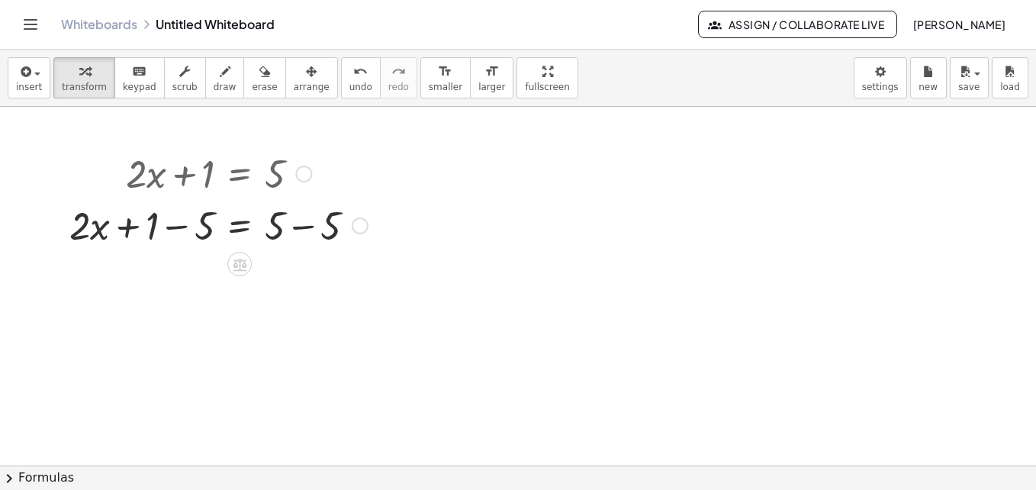
click at [293, 175] on div at bounding box center [218, 172] width 313 height 52
click at [294, 75] on div "button" at bounding box center [312, 71] width 36 height 18
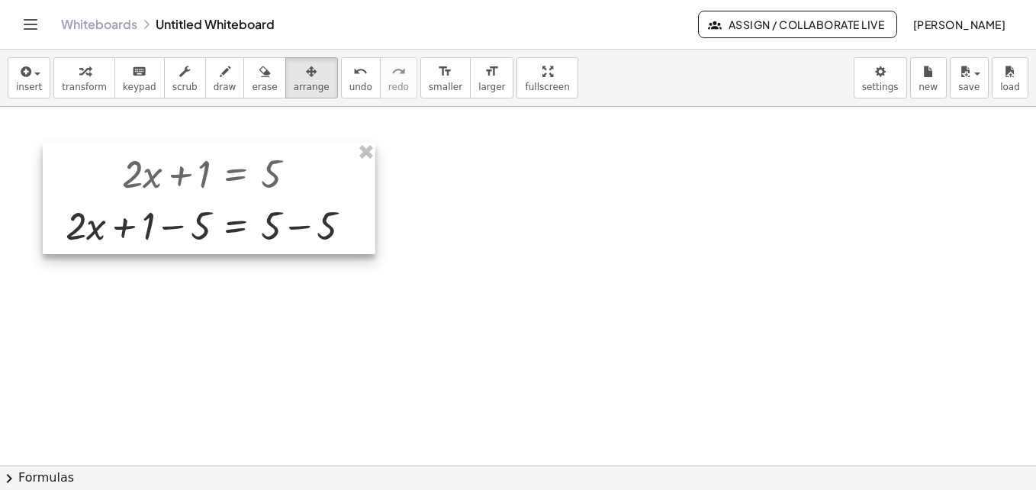
drag, startPoint x: 268, startPoint y: 223, endPoint x: 306, endPoint y: 200, distance: 43.8
click at [264, 220] on div at bounding box center [209, 198] width 333 height 111
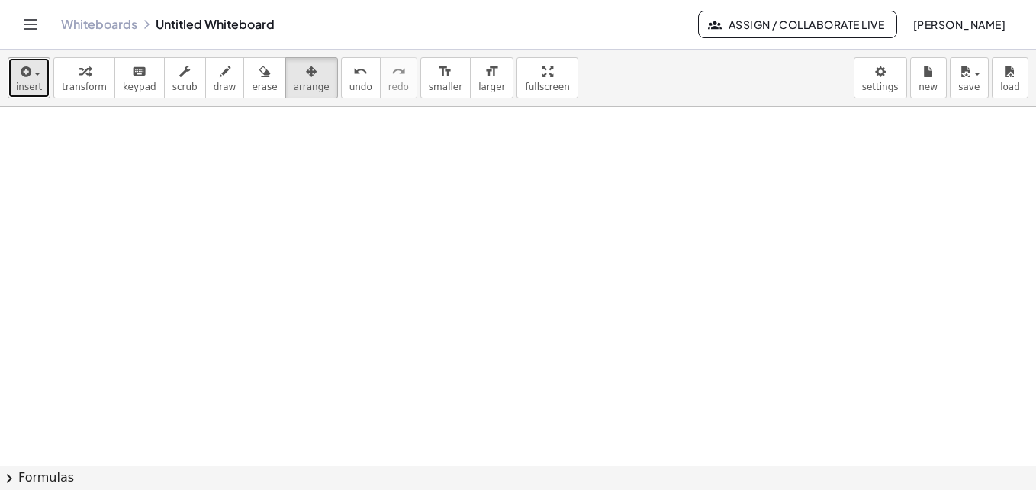
click at [35, 89] on span "insert" at bounding box center [29, 87] width 26 height 11
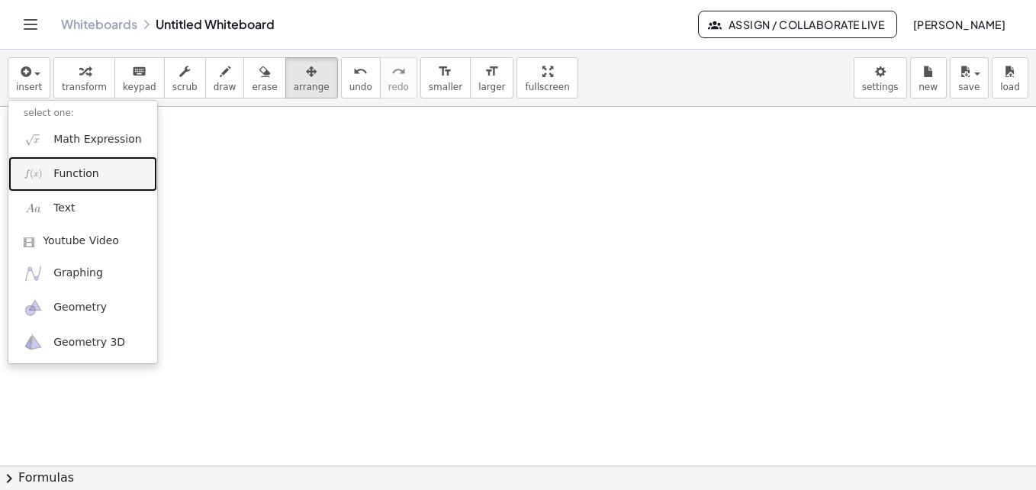
click at [78, 178] on span "Function" at bounding box center [76, 173] width 46 height 15
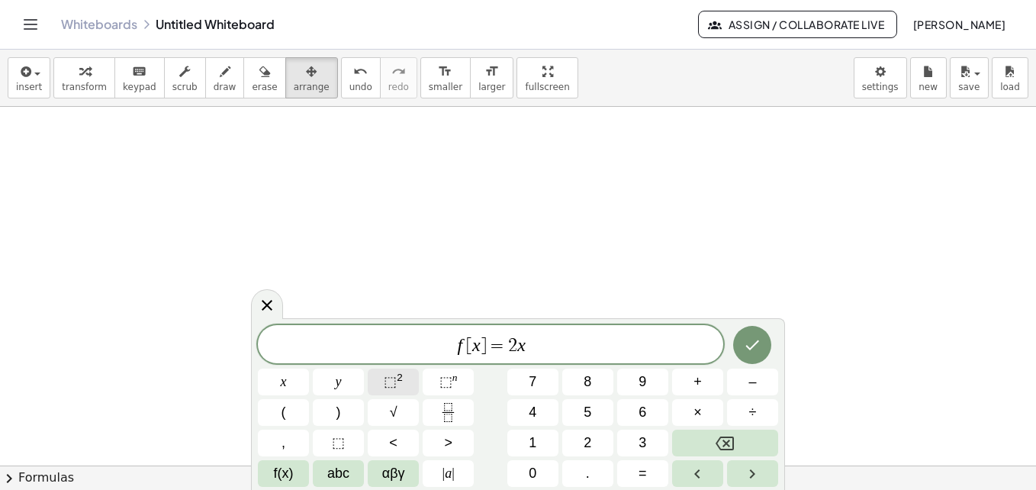
click at [400, 383] on span "⬚ 2" at bounding box center [393, 381] width 19 height 21
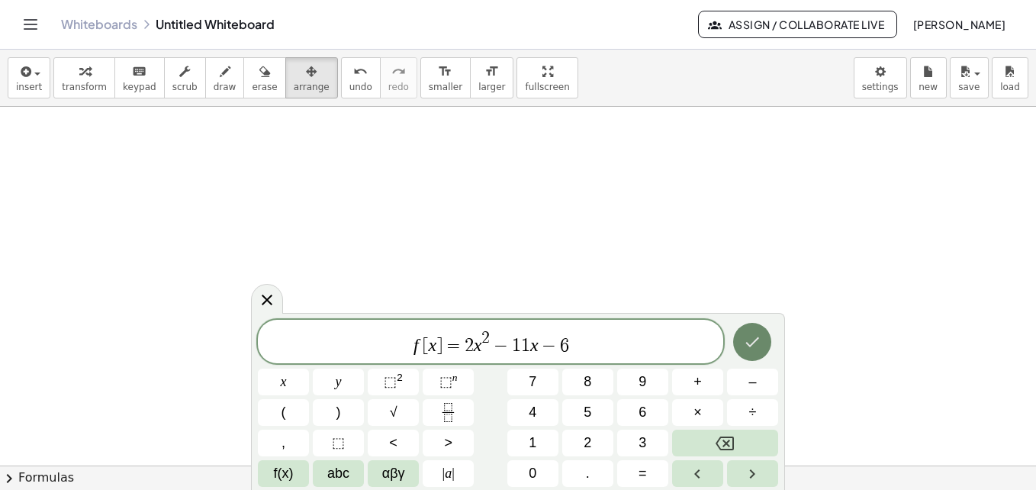
click at [739, 342] on button "Done" at bounding box center [752, 342] width 38 height 38
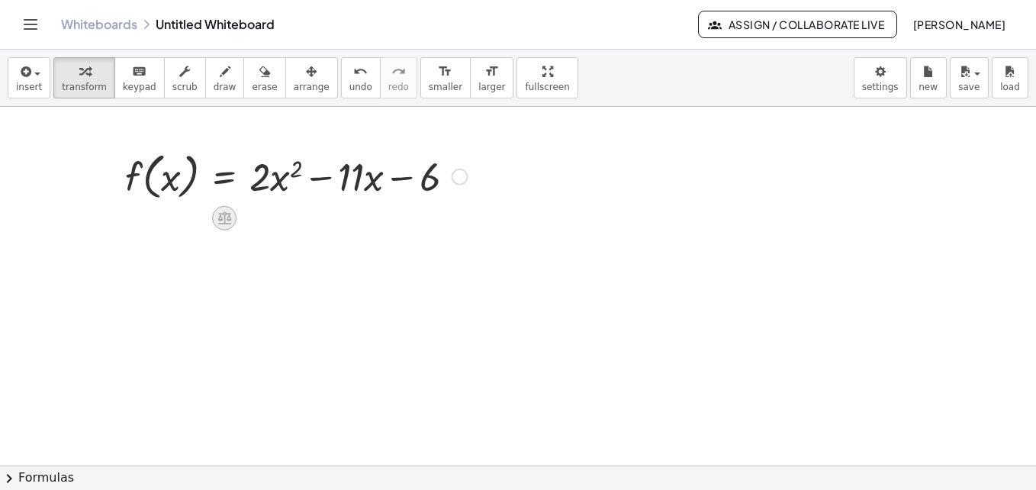
click at [229, 211] on icon at bounding box center [225, 218] width 16 height 16
drag, startPoint x: 328, startPoint y: 260, endPoint x: 335, endPoint y: 252, distance: 10.3
click at [188, 156] on div at bounding box center [296, 175] width 358 height 58
click at [461, 179] on div at bounding box center [459, 177] width 17 height 17
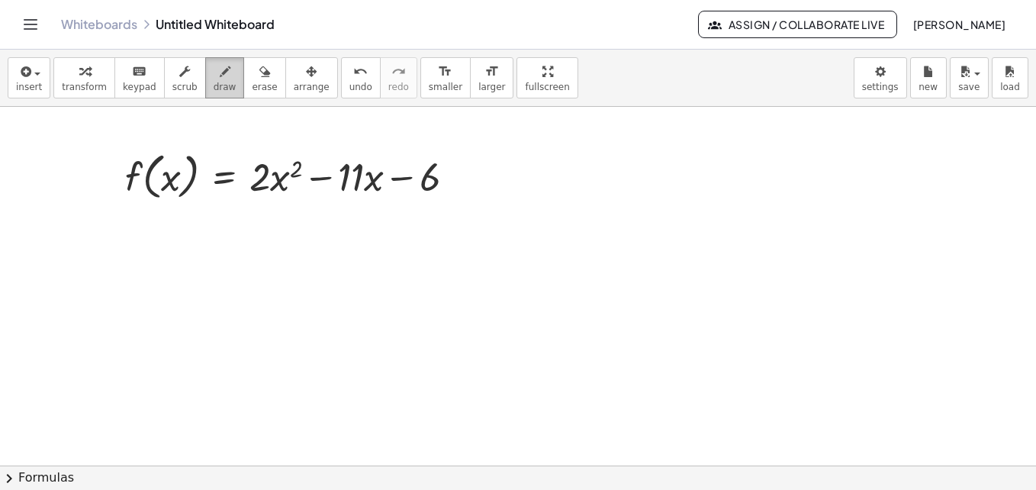
click at [214, 82] on span "draw" at bounding box center [225, 87] width 23 height 11
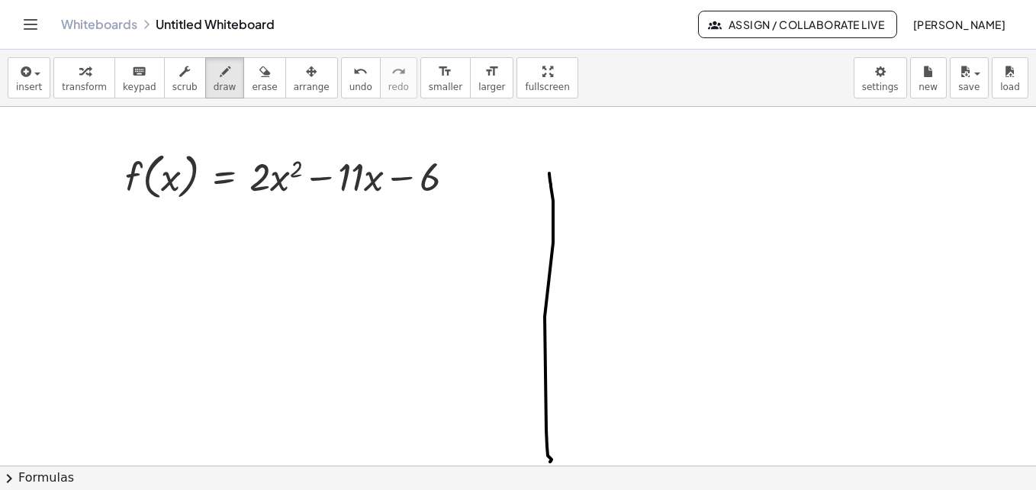
drag, startPoint x: 549, startPoint y: 173, endPoint x: 550, endPoint y: 461, distance: 288.3
drag, startPoint x: 500, startPoint y: 360, endPoint x: 596, endPoint y: 345, distance: 96.4
click at [34, 86] on span "insert" at bounding box center [29, 87] width 26 height 11
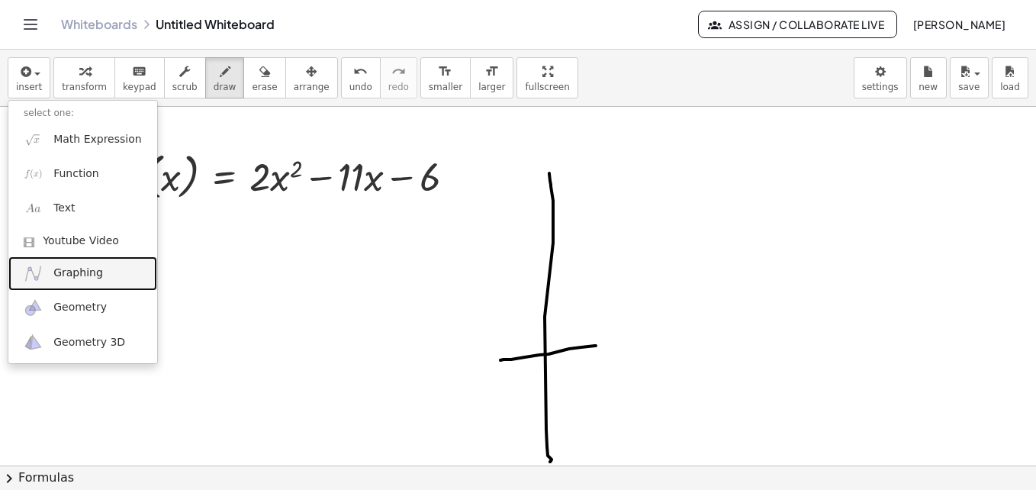
click at [102, 281] on link "Graphing" at bounding box center [82, 273] width 149 height 34
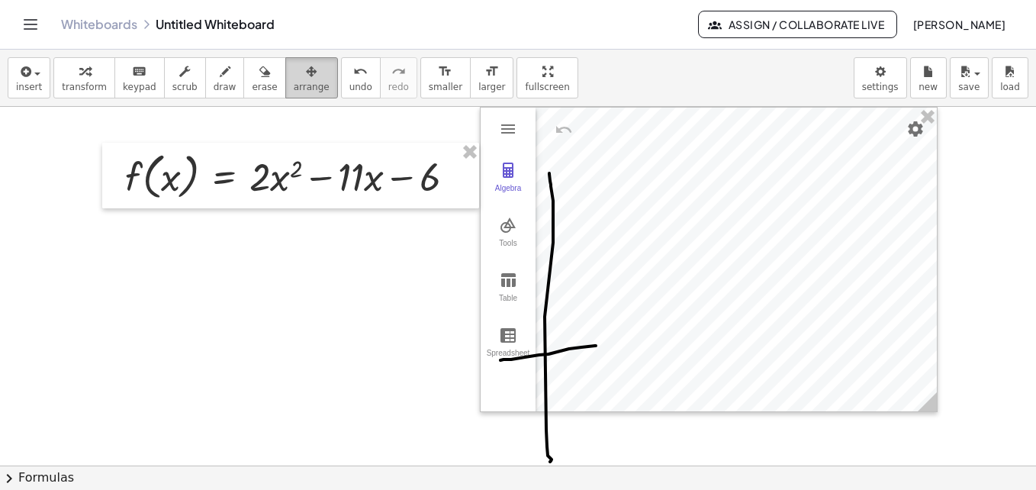
click at [296, 70] on div "button" at bounding box center [312, 71] width 36 height 18
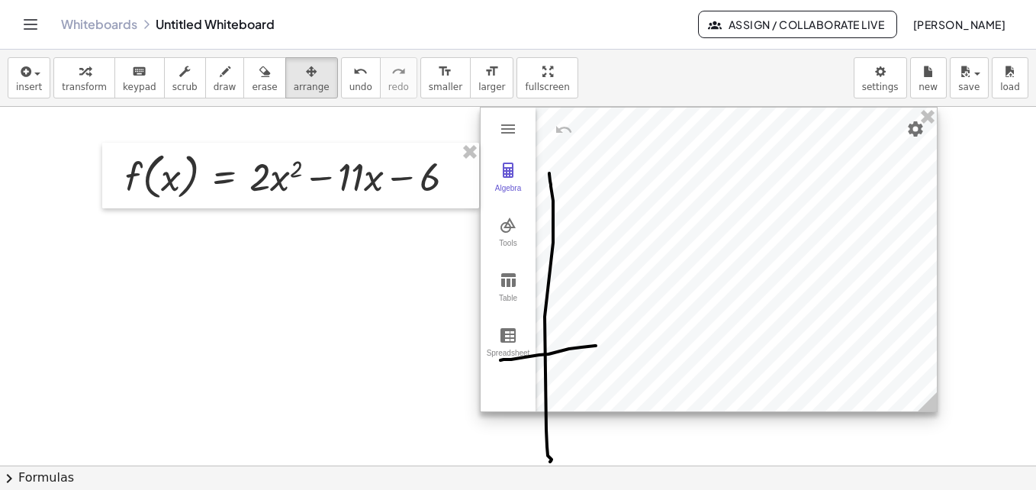
click at [538, 349] on div at bounding box center [708, 260] width 456 height 304
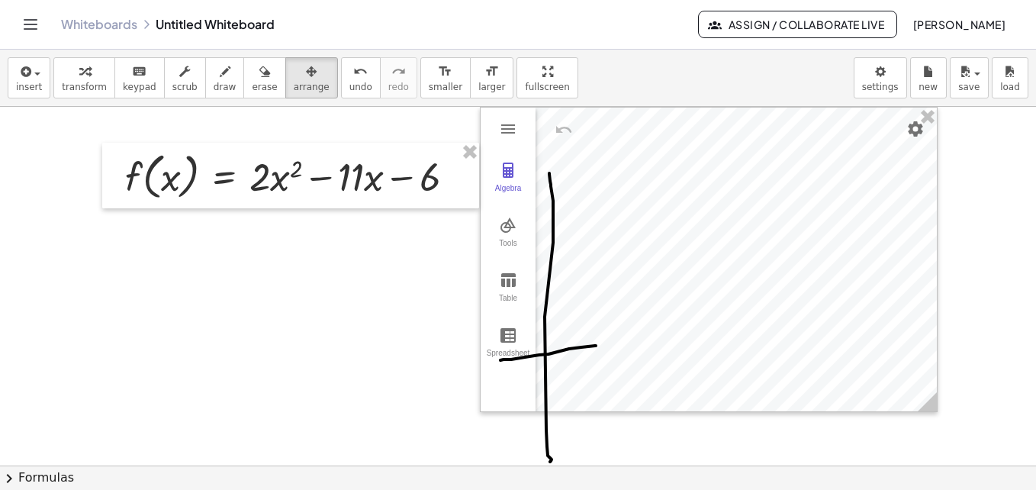
drag, startPoint x: 532, startPoint y: 329, endPoint x: 414, endPoint y: 366, distance: 123.2
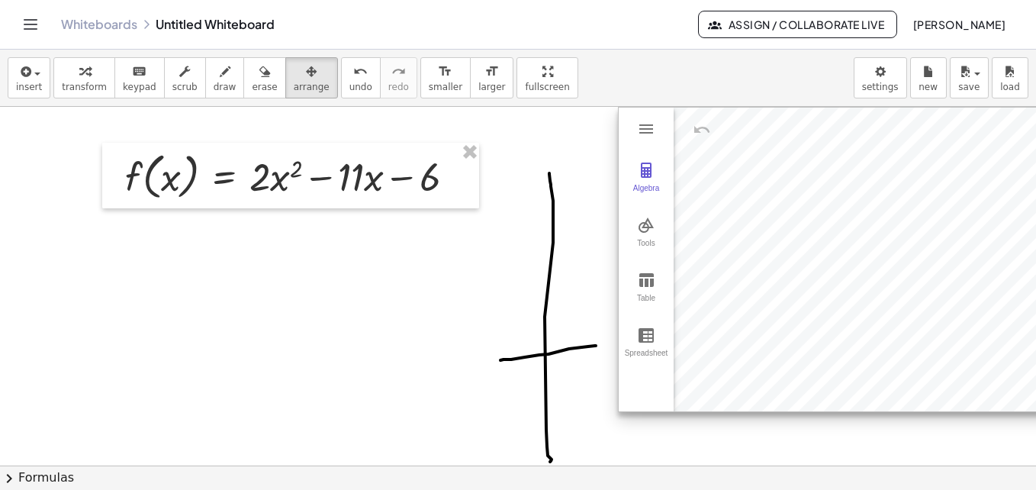
drag, startPoint x: 539, startPoint y: 340, endPoint x: 676, endPoint y: 334, distance: 137.4
click at [677, 336] on div at bounding box center [846, 260] width 456 height 304
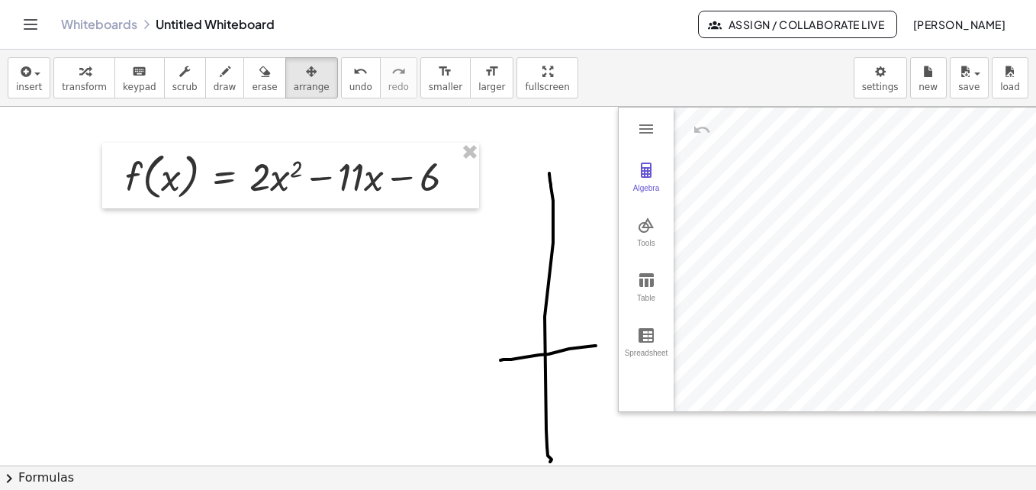
drag, startPoint x: 531, startPoint y: 288, endPoint x: 520, endPoint y: 268, distance: 21.9
drag, startPoint x: 528, startPoint y: 287, endPoint x: 531, endPoint y: 315, distance: 28.3
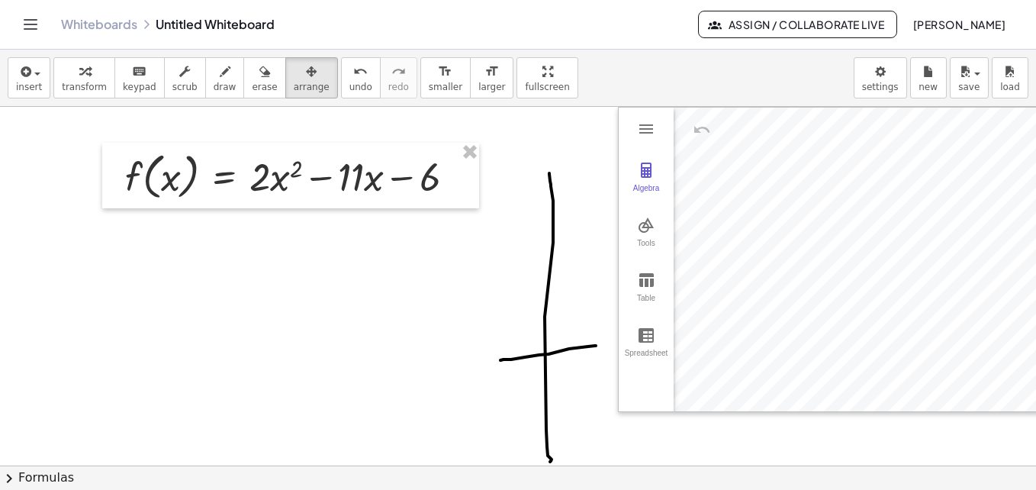
click at [341, 80] on button "undo undo" at bounding box center [361, 77] width 40 height 41
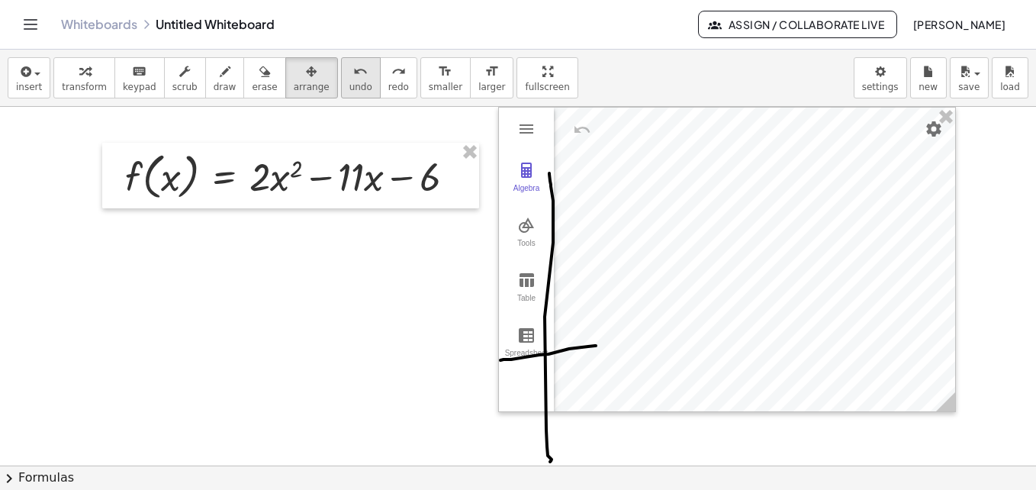
click at [341, 80] on button "undo undo" at bounding box center [361, 77] width 40 height 41
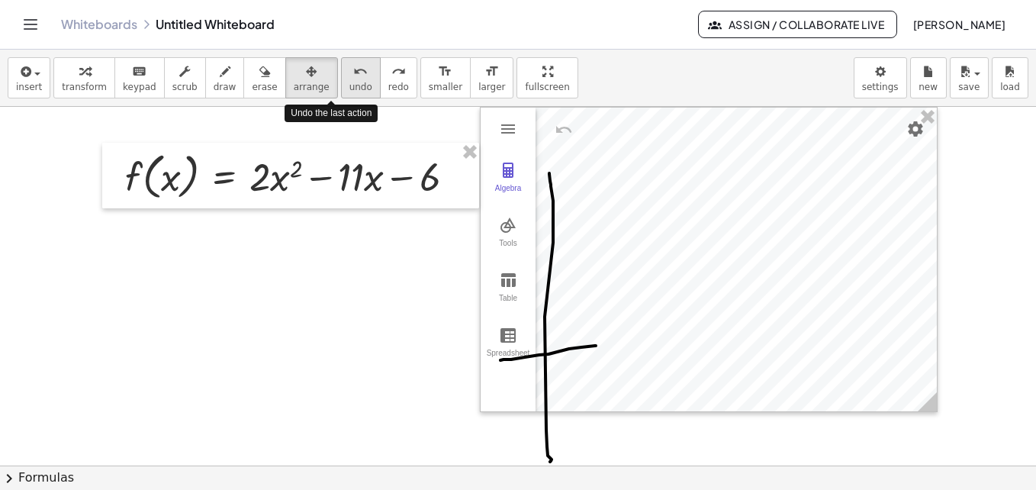
click at [341, 80] on button "undo undo" at bounding box center [361, 77] width 40 height 41
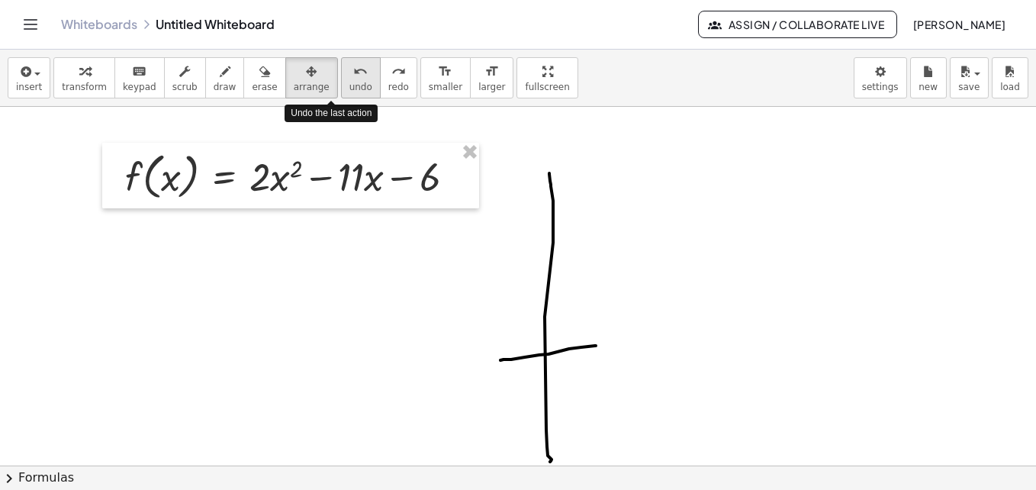
click at [341, 80] on button "undo undo" at bounding box center [361, 77] width 40 height 41
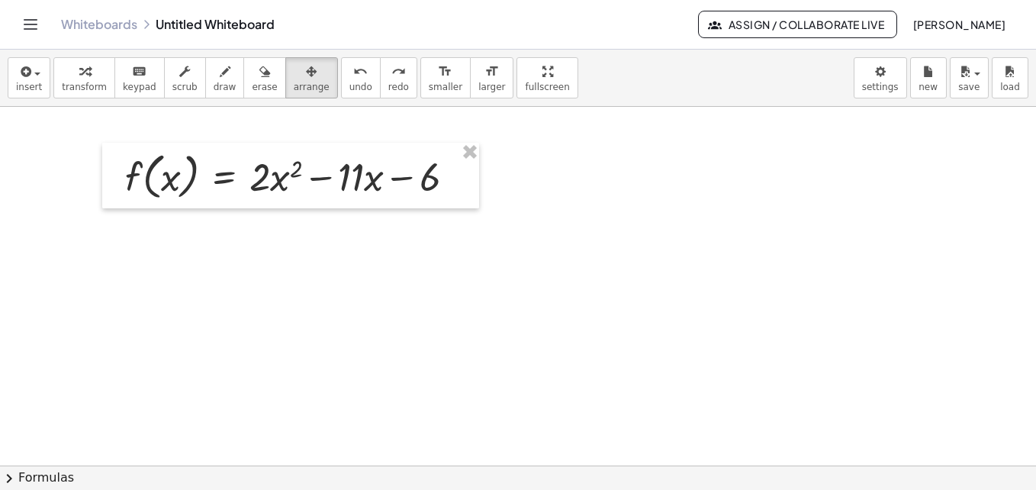
click at [49, 79] on div "insert select one: Math Expression Function Text Youtube Video Graphing Geometr…" at bounding box center [518, 78] width 1036 height 57
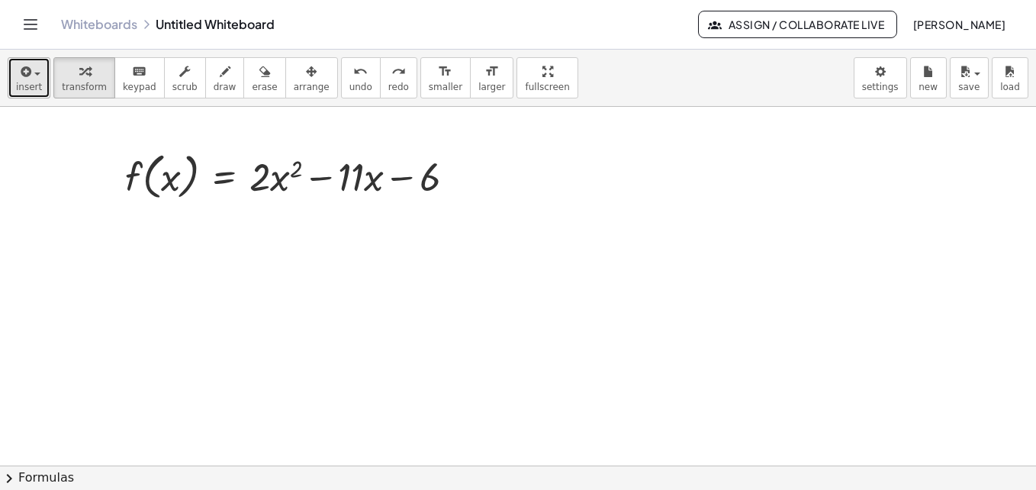
click at [38, 79] on div "button" at bounding box center [29, 71] width 26 height 18
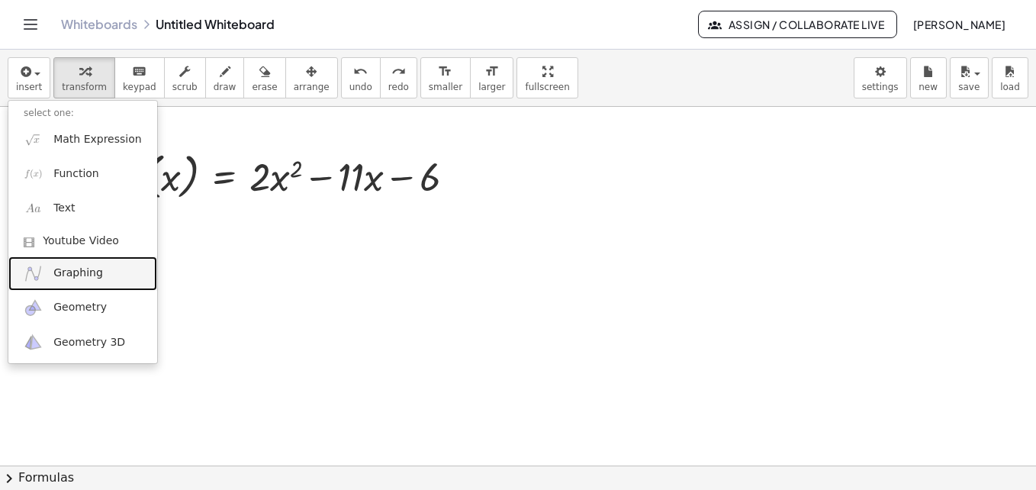
click at [90, 275] on span "Graphing" at bounding box center [78, 272] width 50 height 15
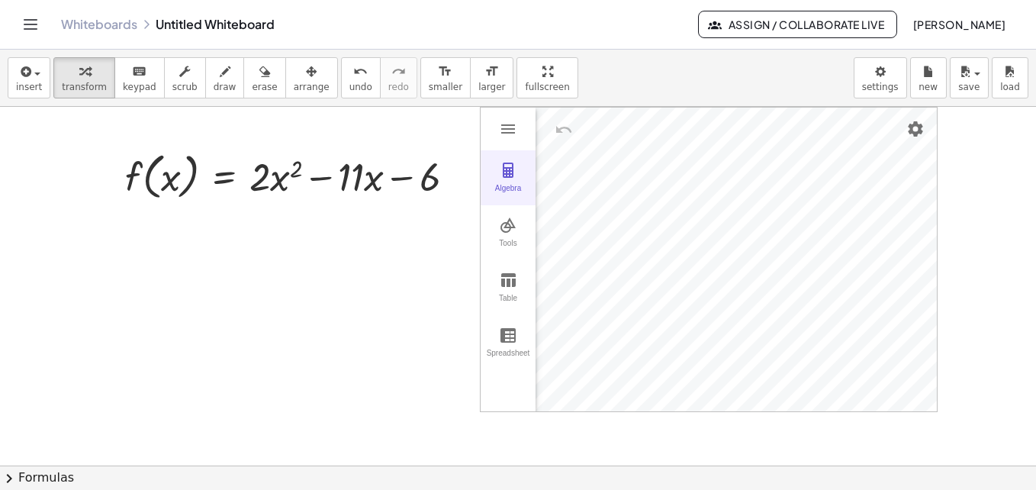
click at [508, 169] on img "Graphing Calculator" at bounding box center [508, 170] width 18 height 18
click at [516, 125] on img "Graphing Calculator" at bounding box center [508, 129] width 18 height 18
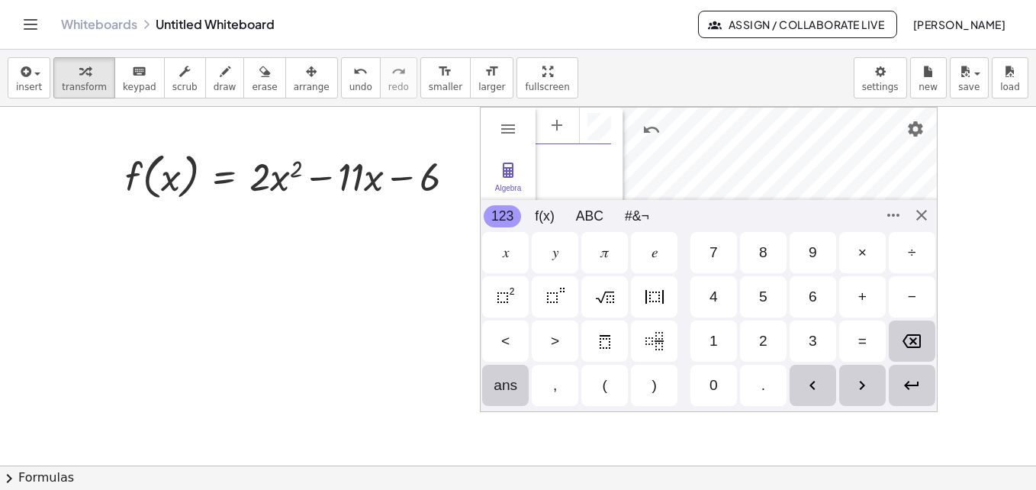
click at [597, 115] on div "Algebra" at bounding box center [572, 125] width 75 height 37
click at [769, 334] on div "2" at bounding box center [763, 340] width 47 height 41
click at [515, 257] on div "𝑥" at bounding box center [505, 252] width 47 height 41
click at [504, 281] on div "Squared" at bounding box center [505, 296] width 47 height 41
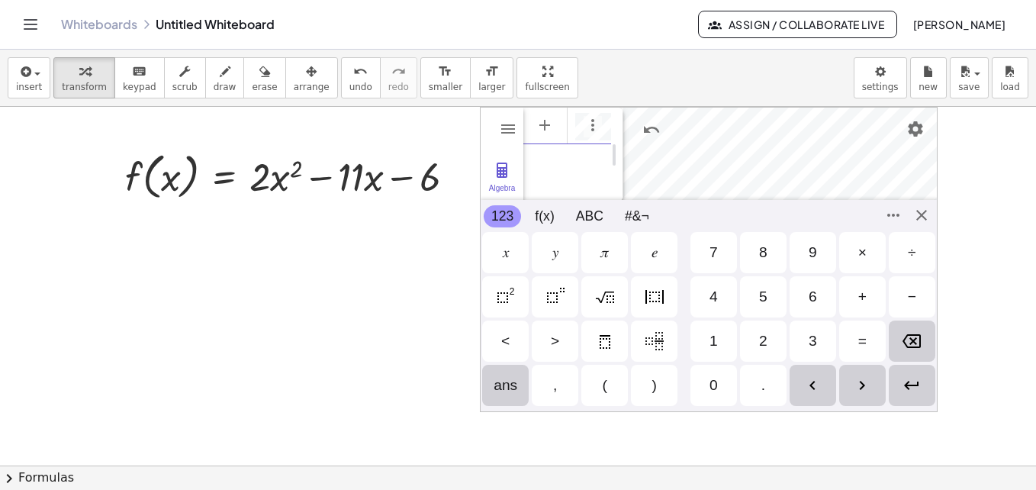
scroll to position [0, 6]
click at [901, 284] on div "−" at bounding box center [911, 296] width 47 height 41
click at [715, 353] on div "1" at bounding box center [713, 340] width 47 height 41
click at [714, 342] on div "1" at bounding box center [713, 341] width 8 height 18
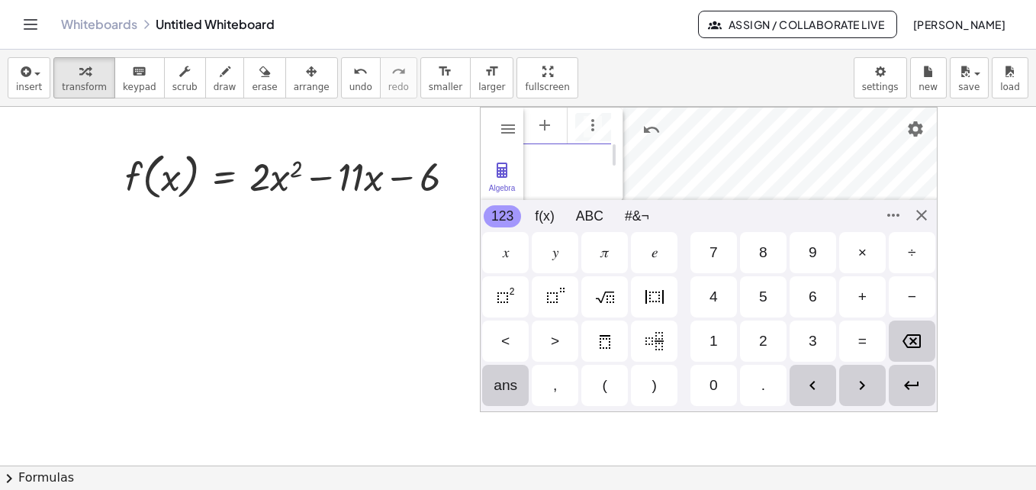
scroll to position [0, 34]
click at [499, 246] on div "𝑥" at bounding box center [505, 252] width 47 height 41
click at [924, 293] on div "−" at bounding box center [911, 296] width 47 height 41
click at [819, 293] on div "6" at bounding box center [812, 296] width 47 height 41
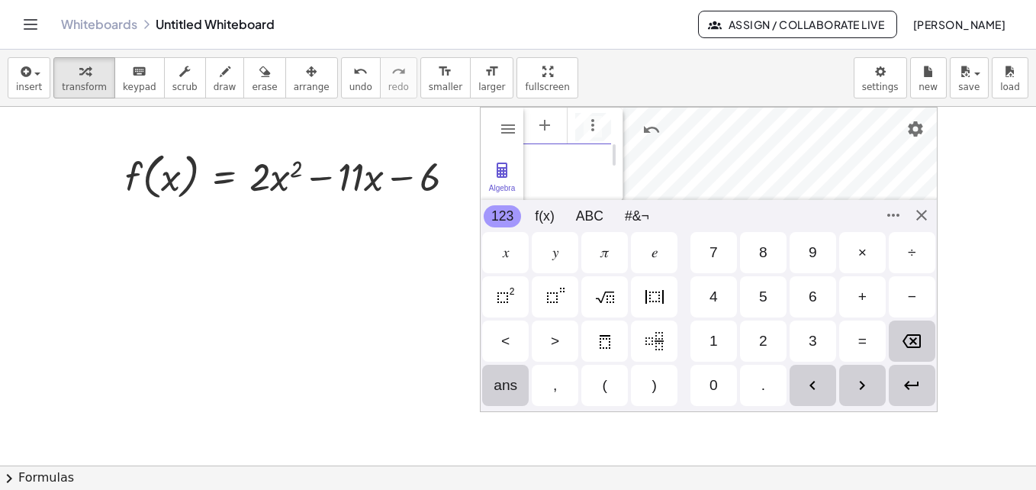
click at [901, 377] on div "Enter" at bounding box center [911, 385] width 47 height 41
click at [922, 201] on div "123 123 f(x) ABC #&¬" at bounding box center [708, 216] width 456 height 32
click at [914, 215] on div "GeoGebra Graphing Calculator Clear All Open Save online Save to your computer S…" at bounding box center [709, 259] width 458 height 305
